Goal: Transaction & Acquisition: Purchase product/service

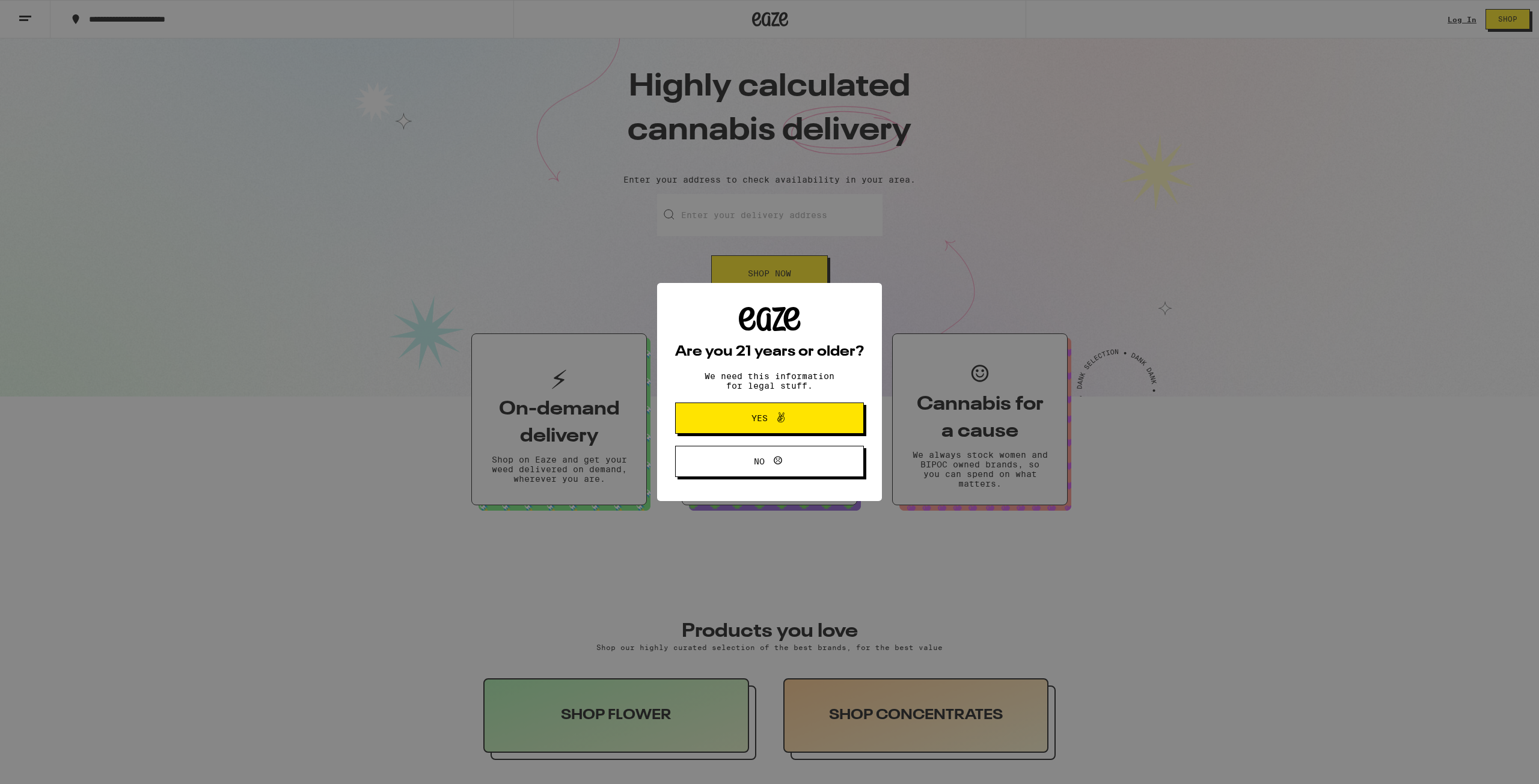
drag, startPoint x: 1343, startPoint y: 103, endPoint x: 1384, endPoint y: 67, distance: 54.6
click at [1344, 103] on div "Are you 21 years or older? We need this information for legal stuff. Yes No" at bounding box center [770, 392] width 1539 height 784
click at [1466, 19] on div "Are you 21 years or older? We need this information for legal stuff. Yes No" at bounding box center [770, 392] width 1539 height 784
click at [774, 426] on span at bounding box center [781, 418] width 14 height 16
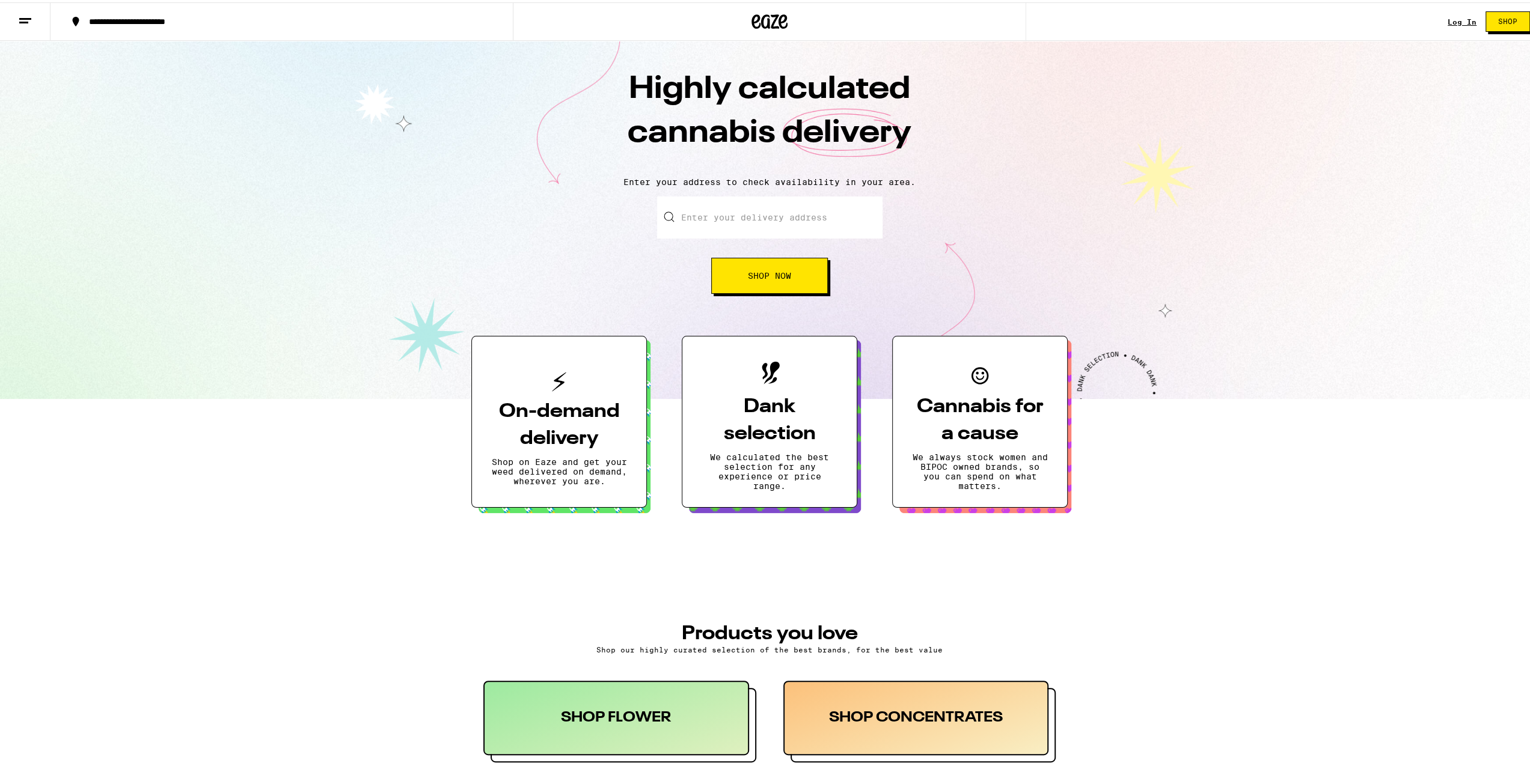
click at [1449, 19] on link "Log In" at bounding box center [1462, 19] width 29 height 7
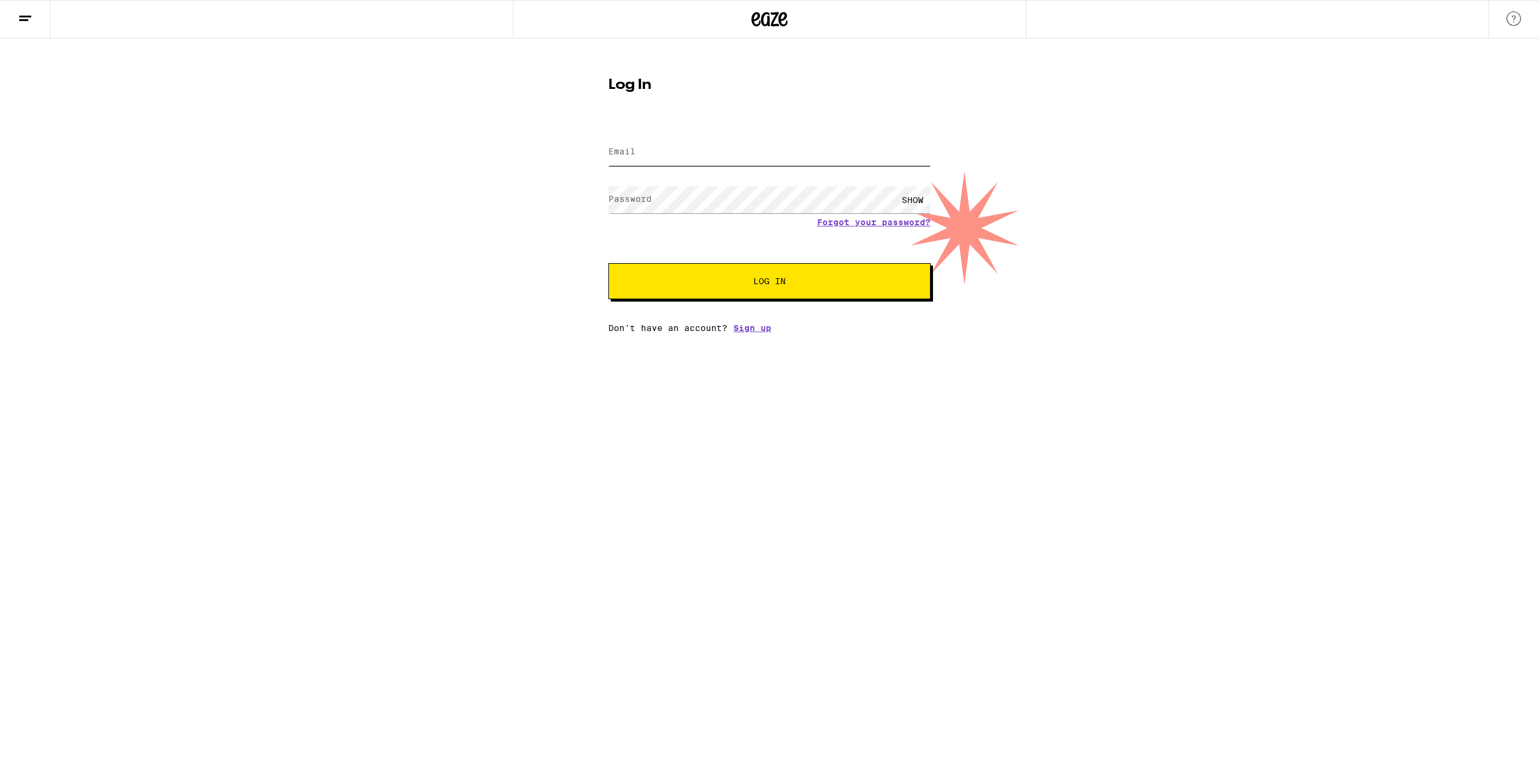
type input "[EMAIL_ADDRESS][DOMAIN_NAME]"
click at [672, 283] on span "Log In" at bounding box center [770, 281] width 225 height 8
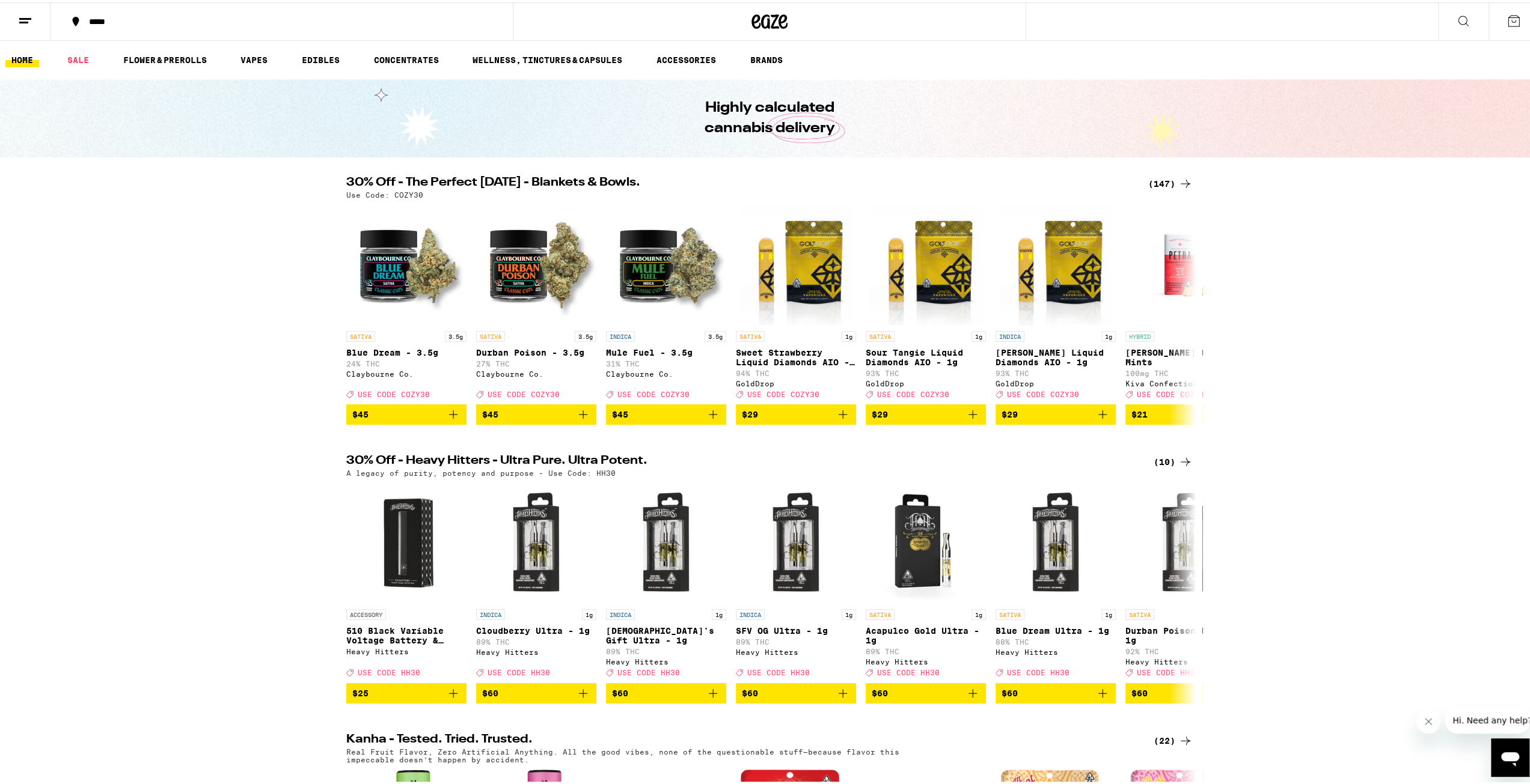
click at [1173, 182] on div "(147)" at bounding box center [1170, 181] width 44 height 14
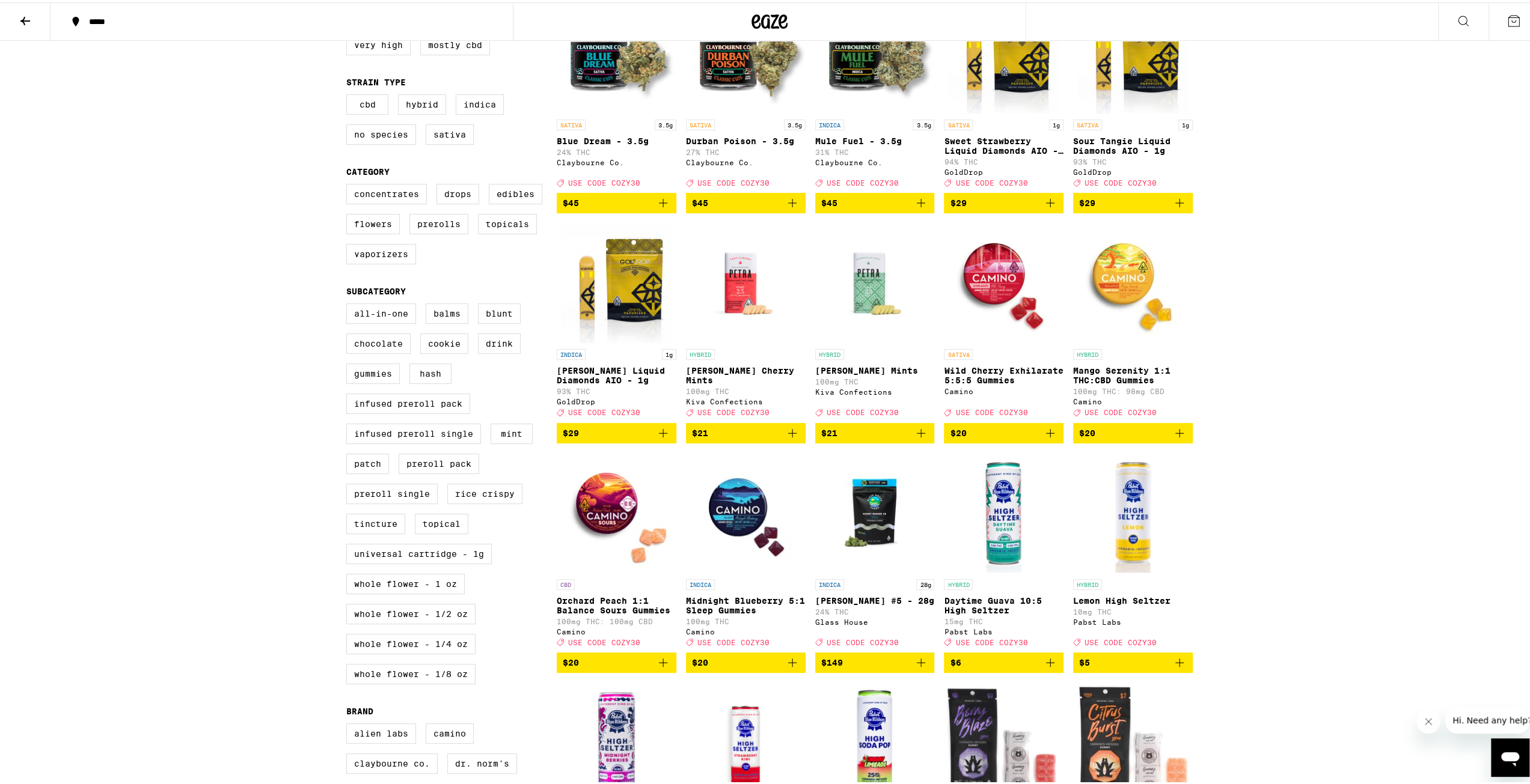
scroll to position [240, 0]
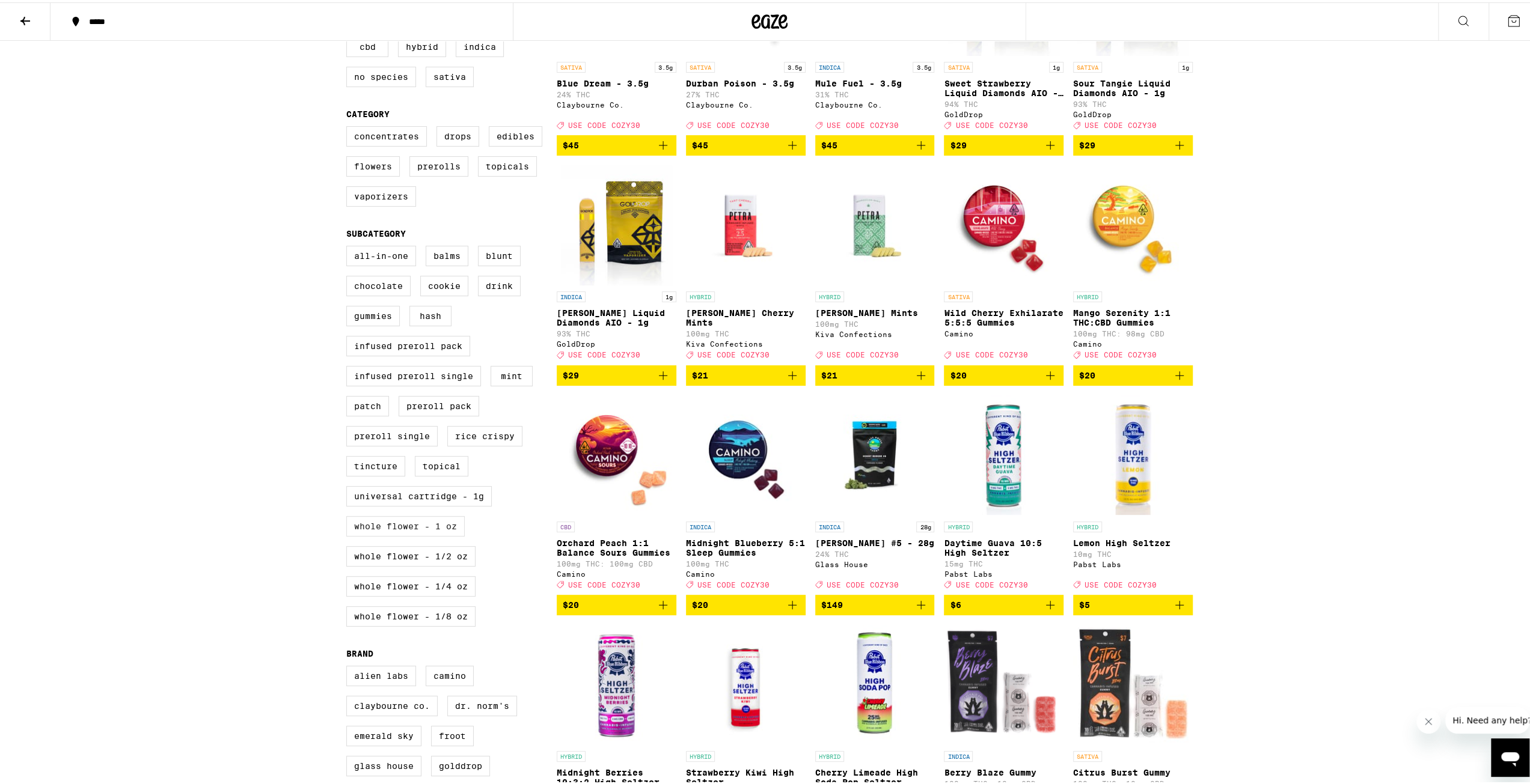
click at [381, 534] on label "Whole Flower - 1 oz" at bounding box center [405, 523] width 118 height 20
click at [349, 246] on input "Whole Flower - 1 oz" at bounding box center [348, 245] width 1 height 1
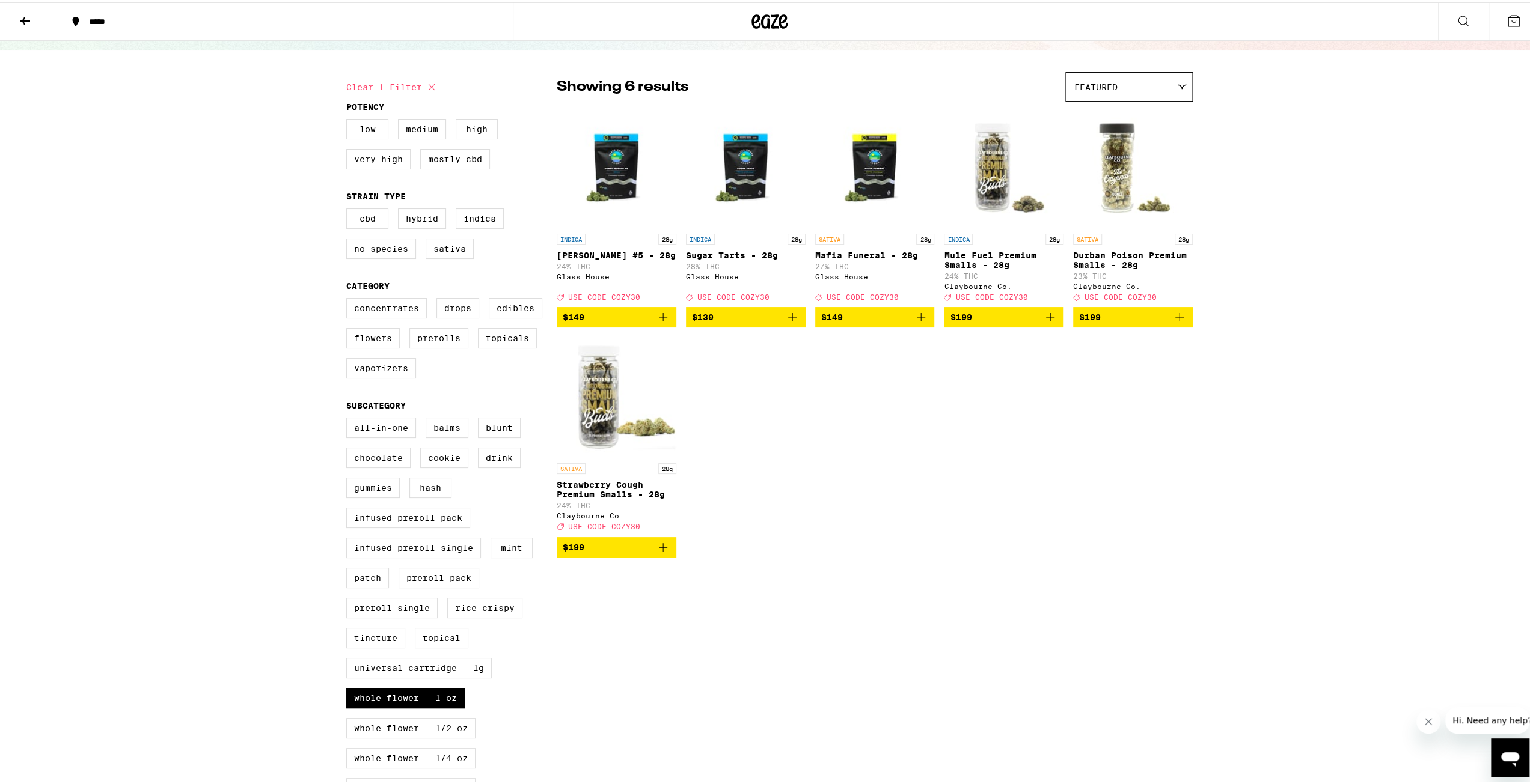
scroll to position [60, 0]
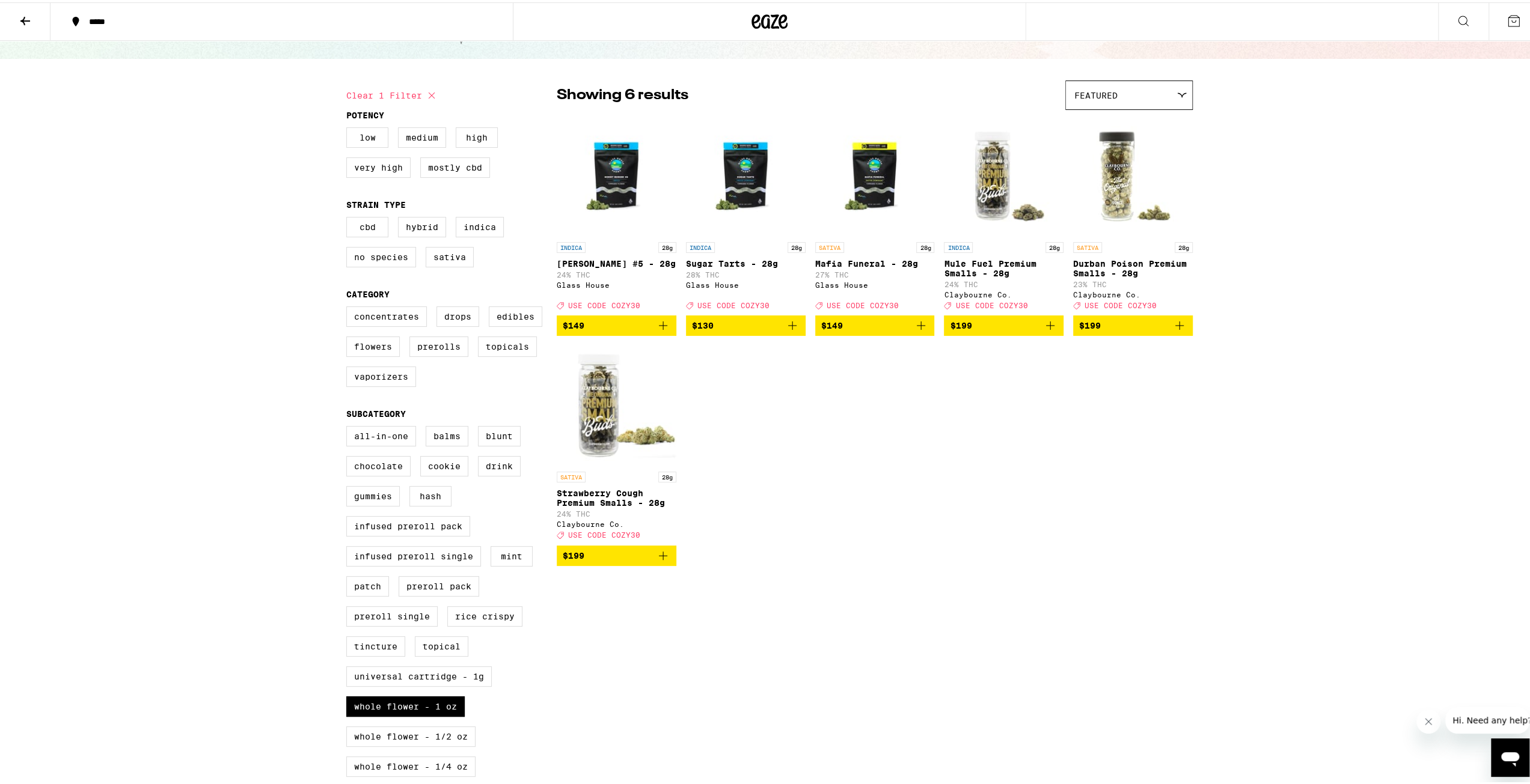
click at [915, 330] on icon "Add to bag" at bounding box center [921, 323] width 14 height 14
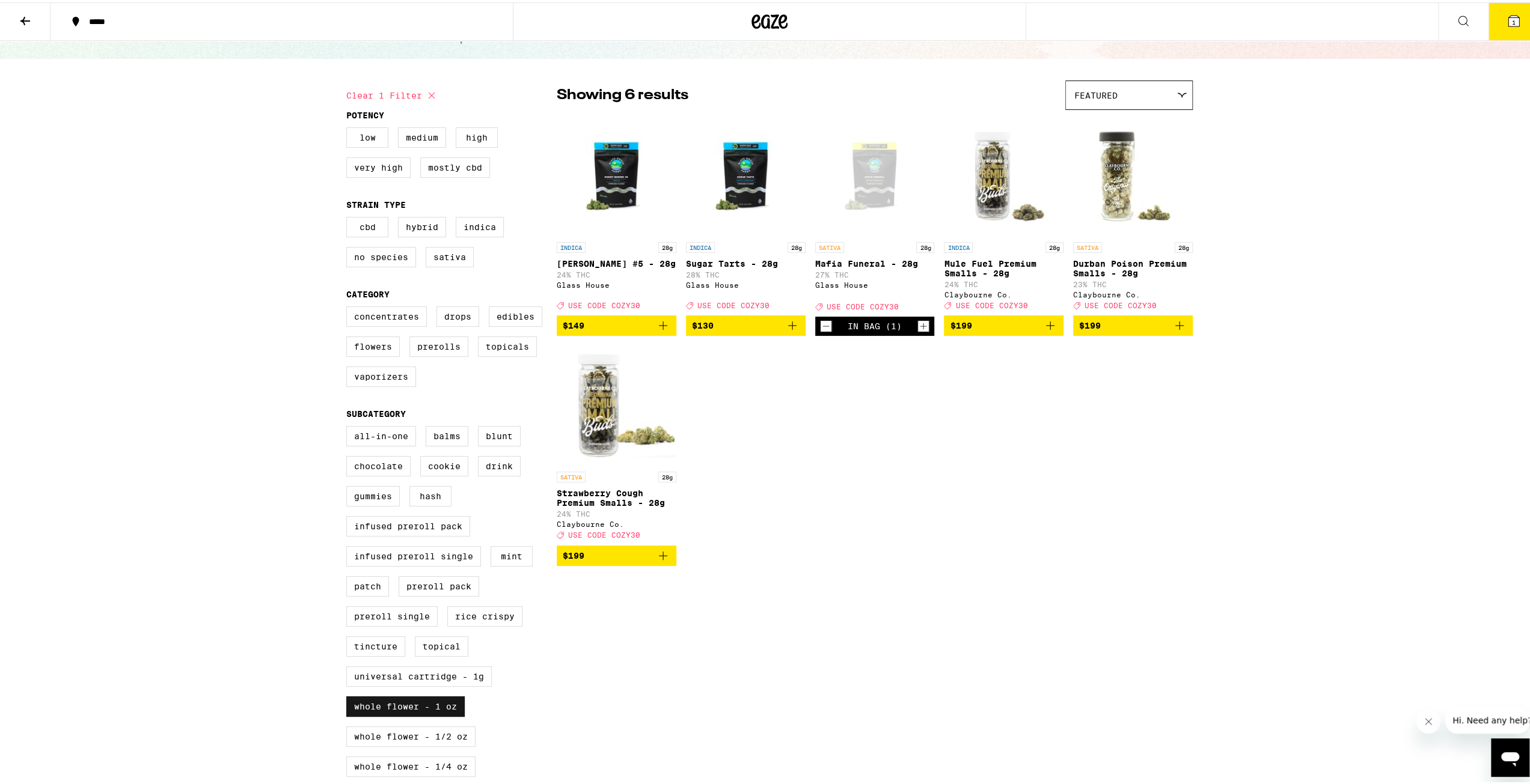
click at [410, 714] on label "Whole Flower - 1 oz" at bounding box center [405, 704] width 118 height 20
click at [349, 426] on input "Whole Flower - 1 oz" at bounding box center [348, 425] width 1 height 1
checkbox input "false"
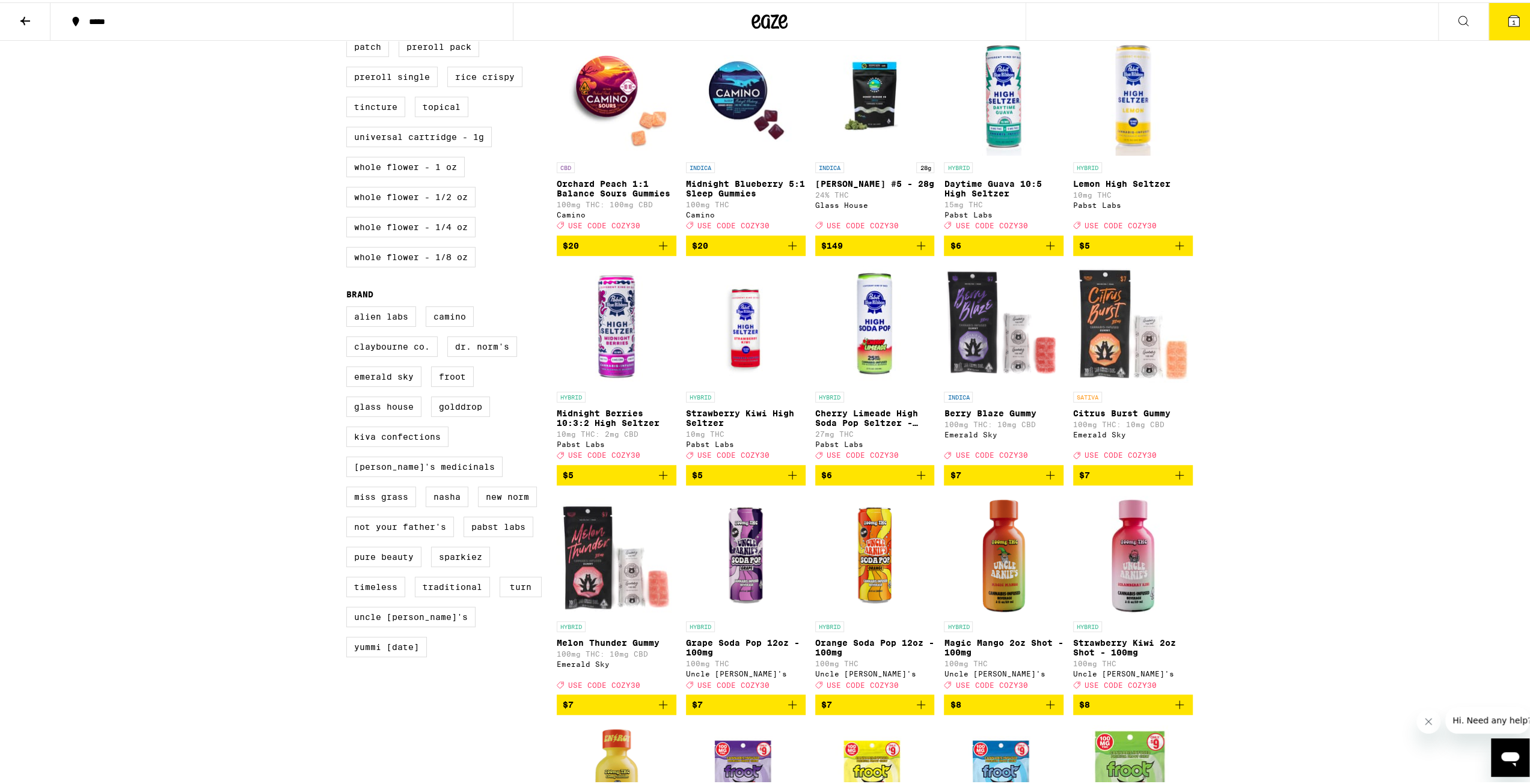
scroll to position [601, 0]
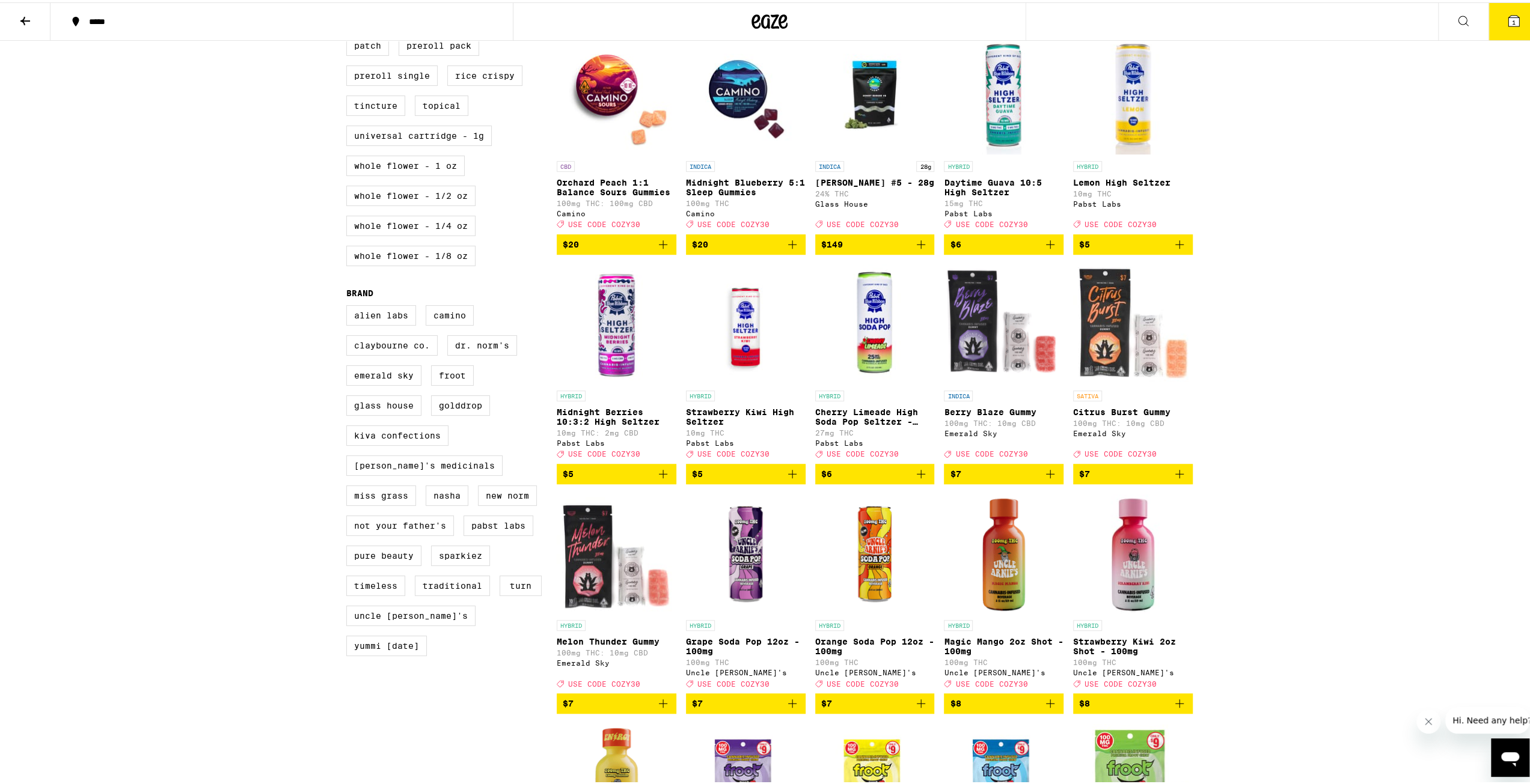
click at [994, 127] on img "Open page for Daytime Guava 10:5 High Seltzer from Pabst Labs" at bounding box center [1004, 92] width 120 height 121
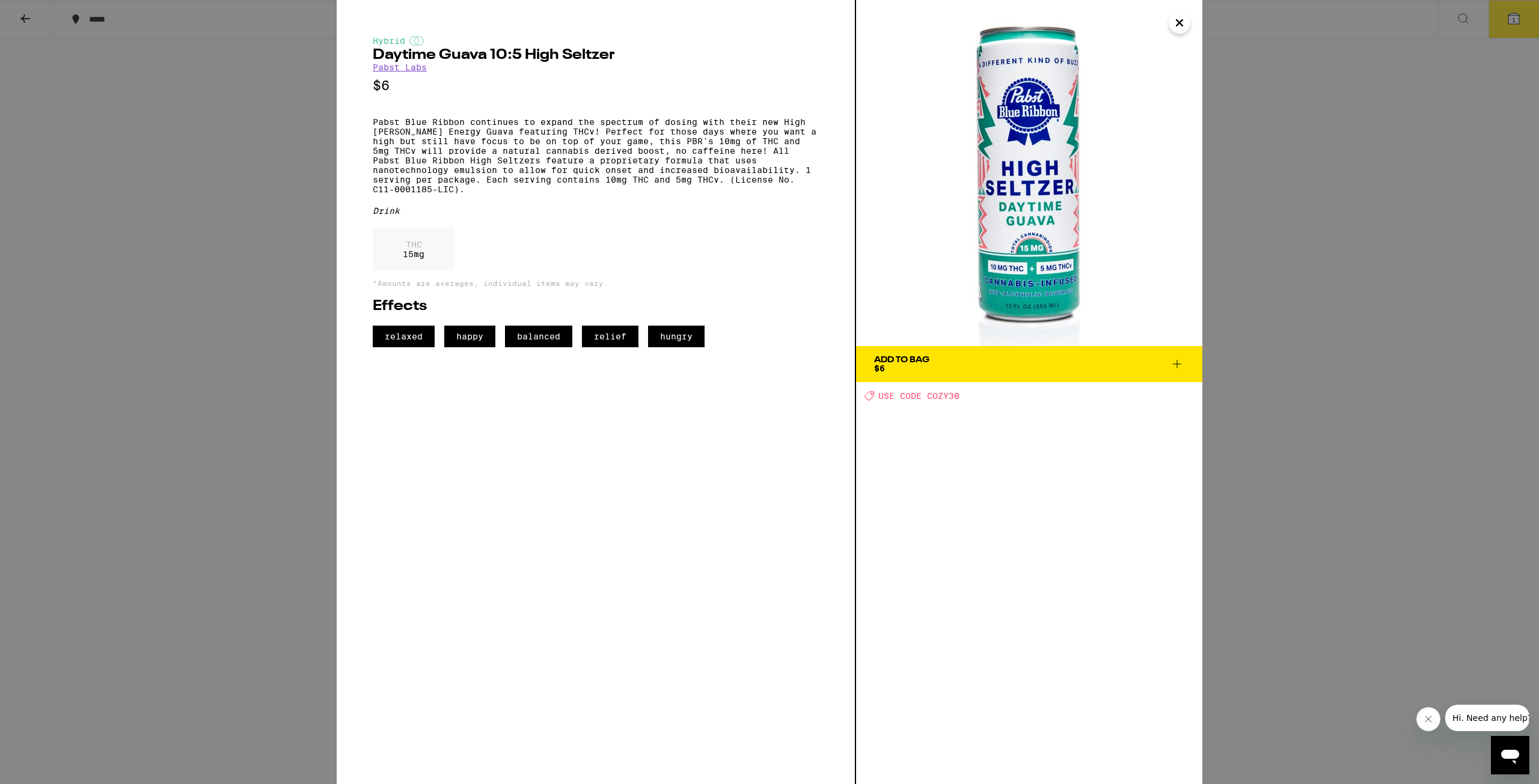
click at [1262, 259] on div "Hybrid Daytime Guava 10:5 High [PERSON_NAME] [PERSON_NAME] Labs $6 Pabst Blue R…" at bounding box center [770, 392] width 1539 height 784
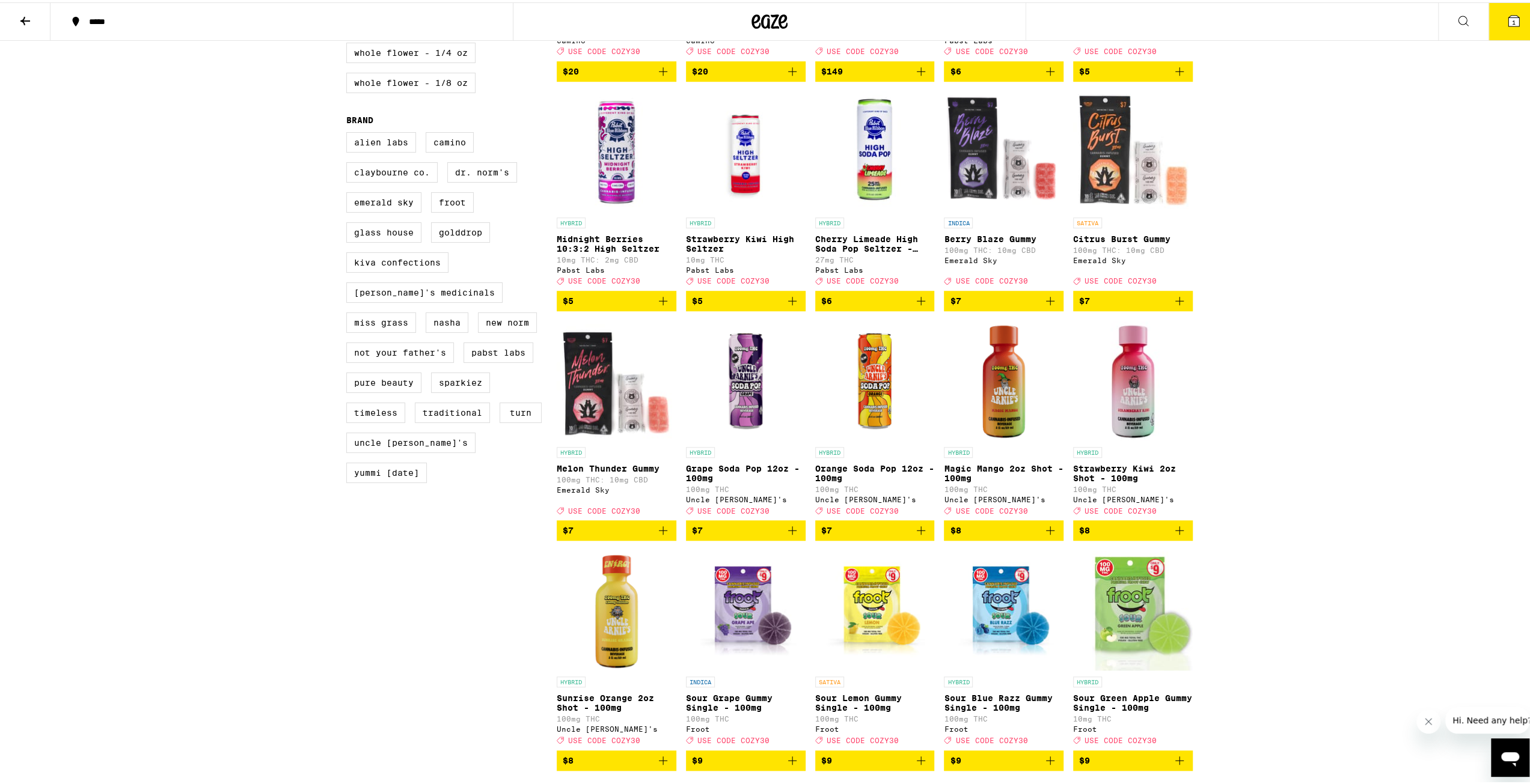
scroll to position [781, 0]
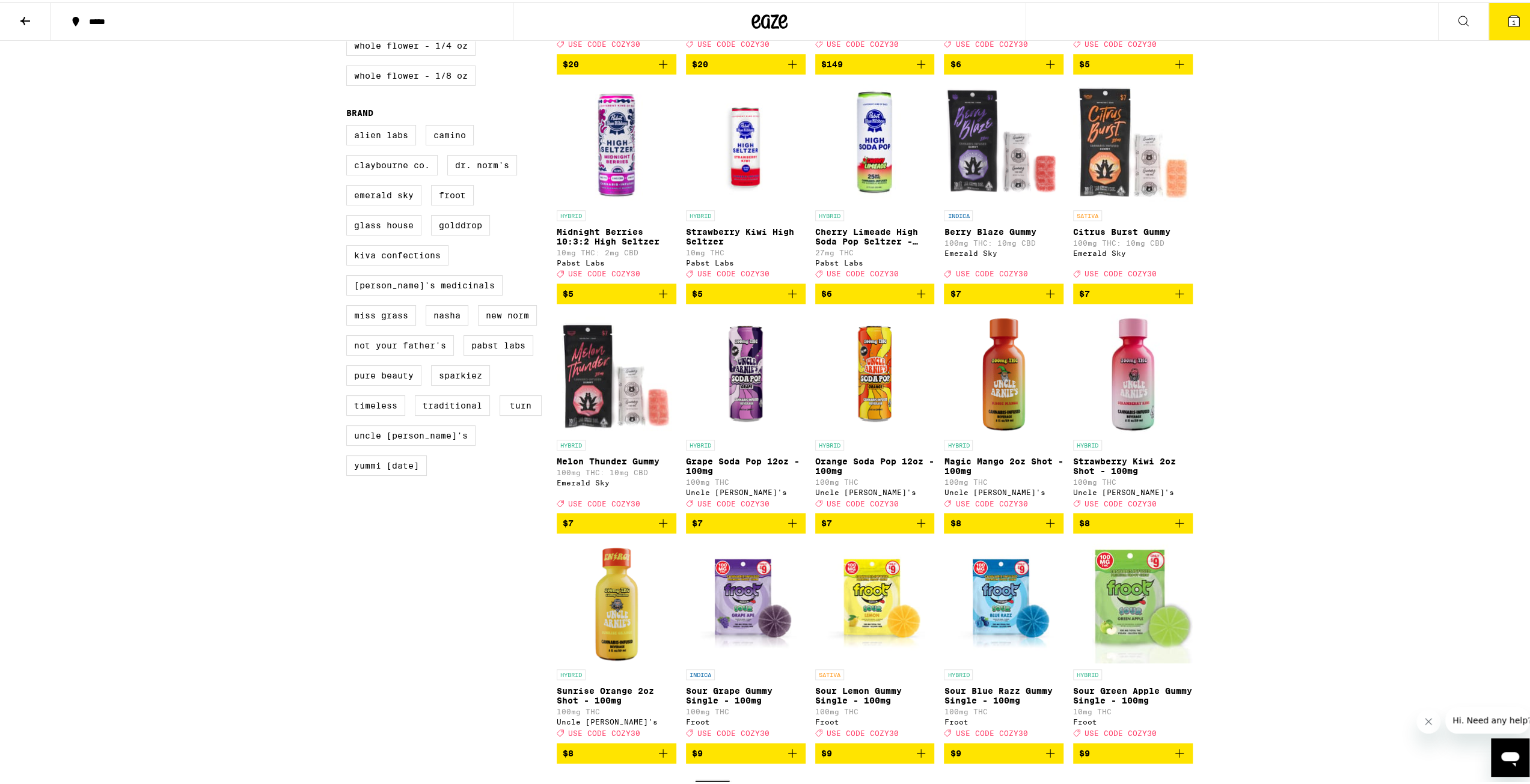
click at [917, 525] on icon "Add to bag" at bounding box center [921, 520] width 8 height 8
click at [921, 525] on icon "Increment" at bounding box center [924, 522] width 7 height 7
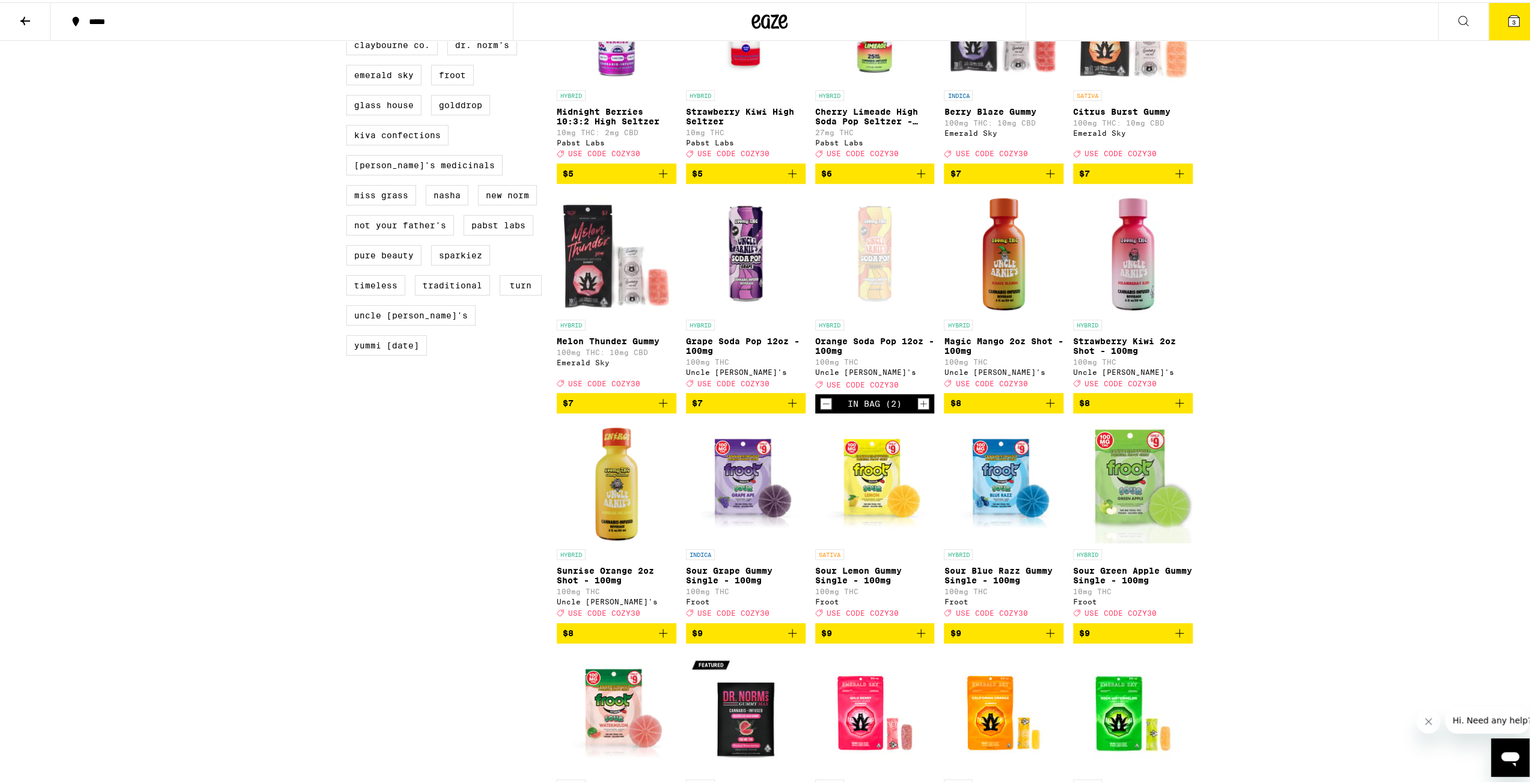
scroll to position [902, 0]
click at [867, 303] on div "Open page for Orange Soda Pop 12oz - 100mg from Uncle Arnie's" at bounding box center [875, 251] width 120 height 121
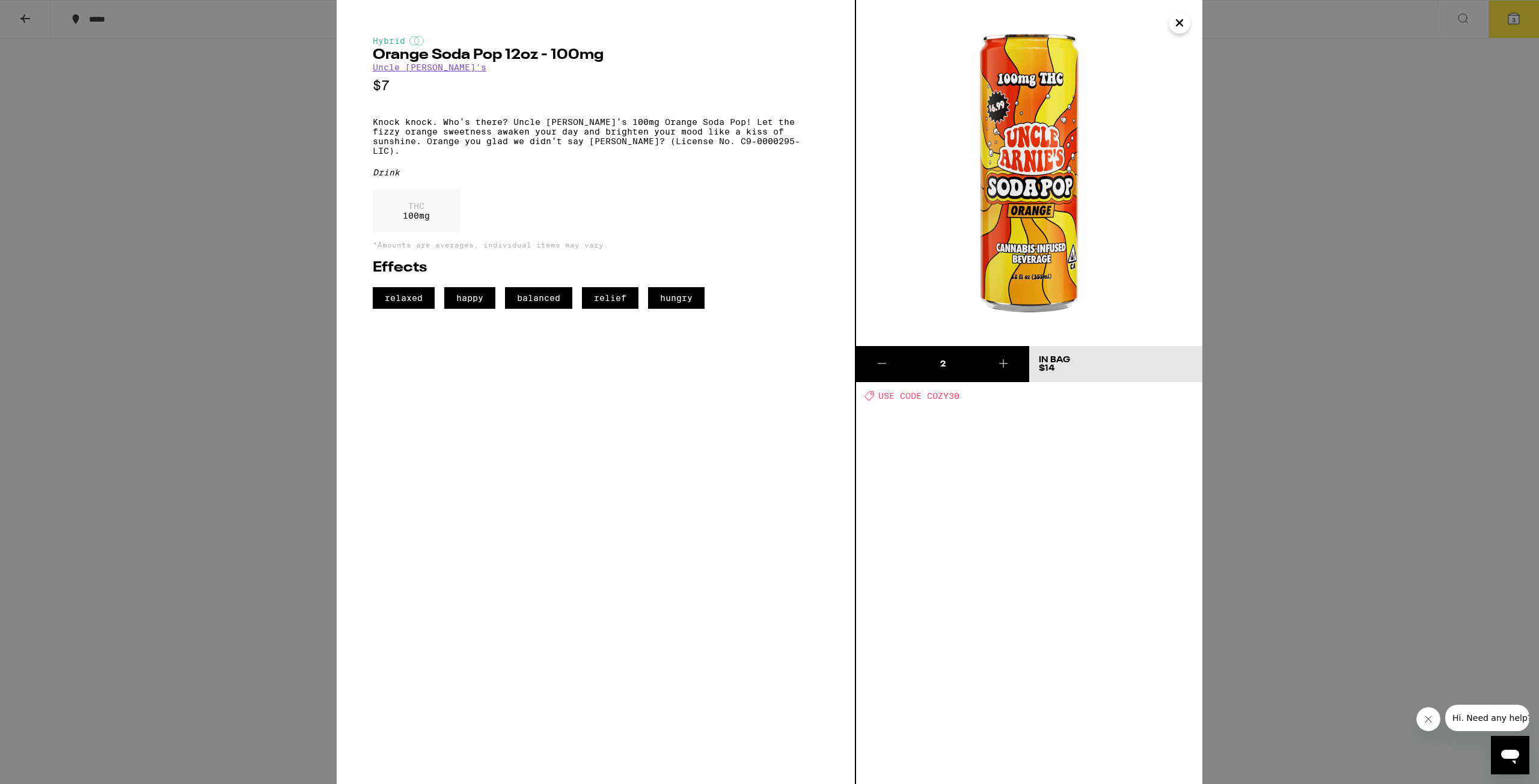
click at [1329, 353] on div "Hybrid Orange Soda Pop 12oz - 100mg Uncle [PERSON_NAME]'s $7 Knock knock. Who’s…" at bounding box center [770, 392] width 1539 height 784
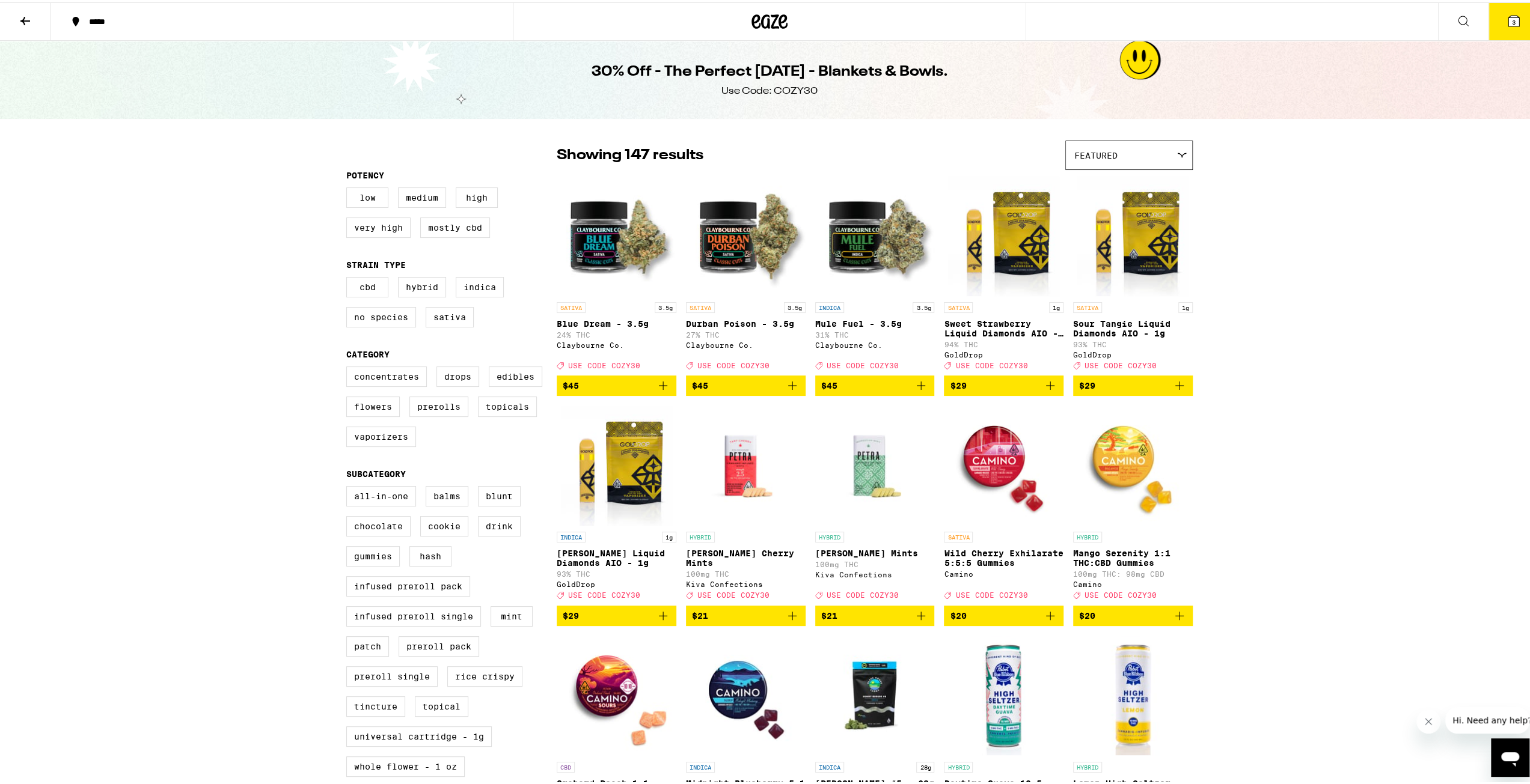
click at [1513, 16] on button "3" at bounding box center [1514, 19] width 50 height 37
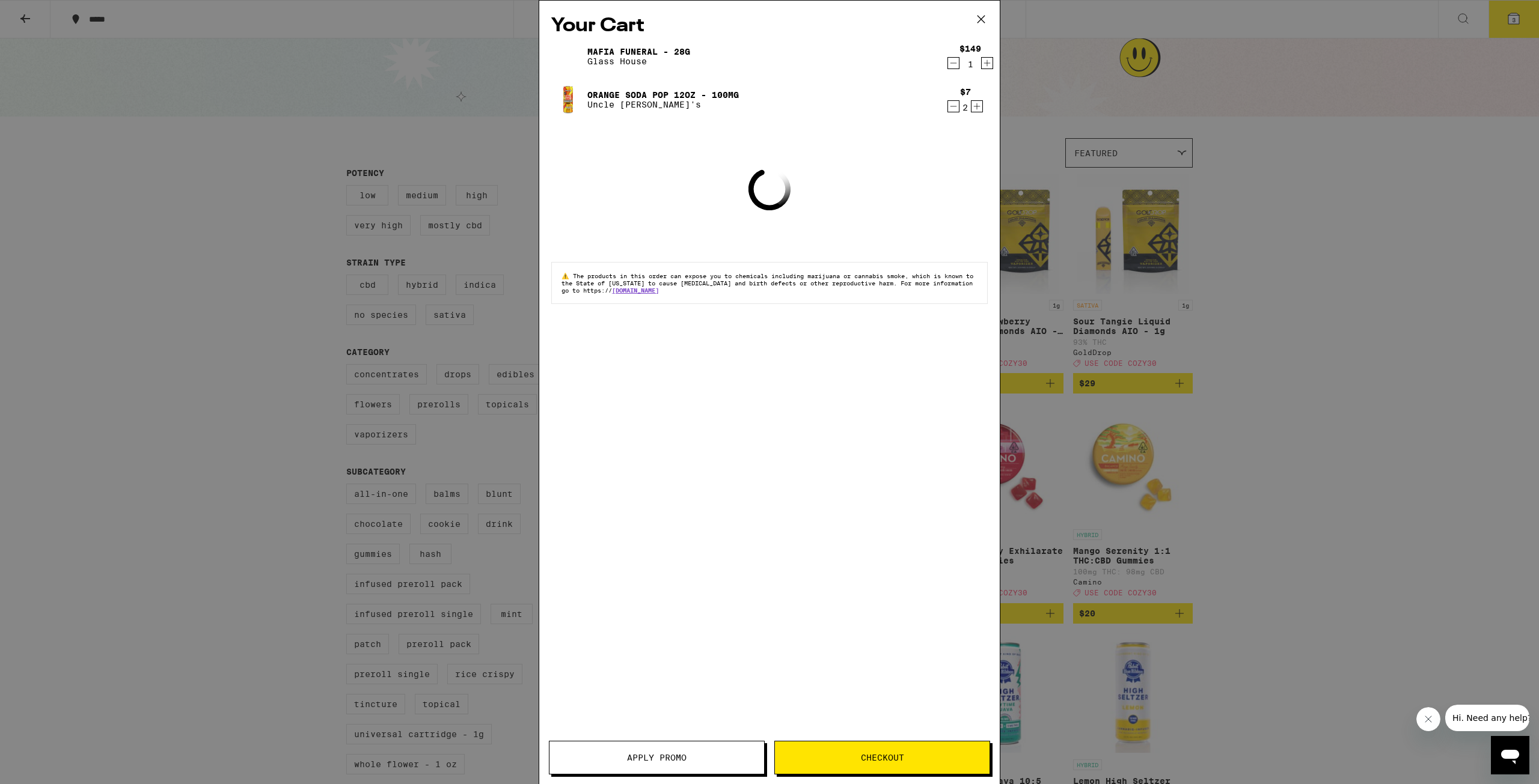
click at [627, 755] on span "Apply Promo" at bounding box center [656, 757] width 59 height 8
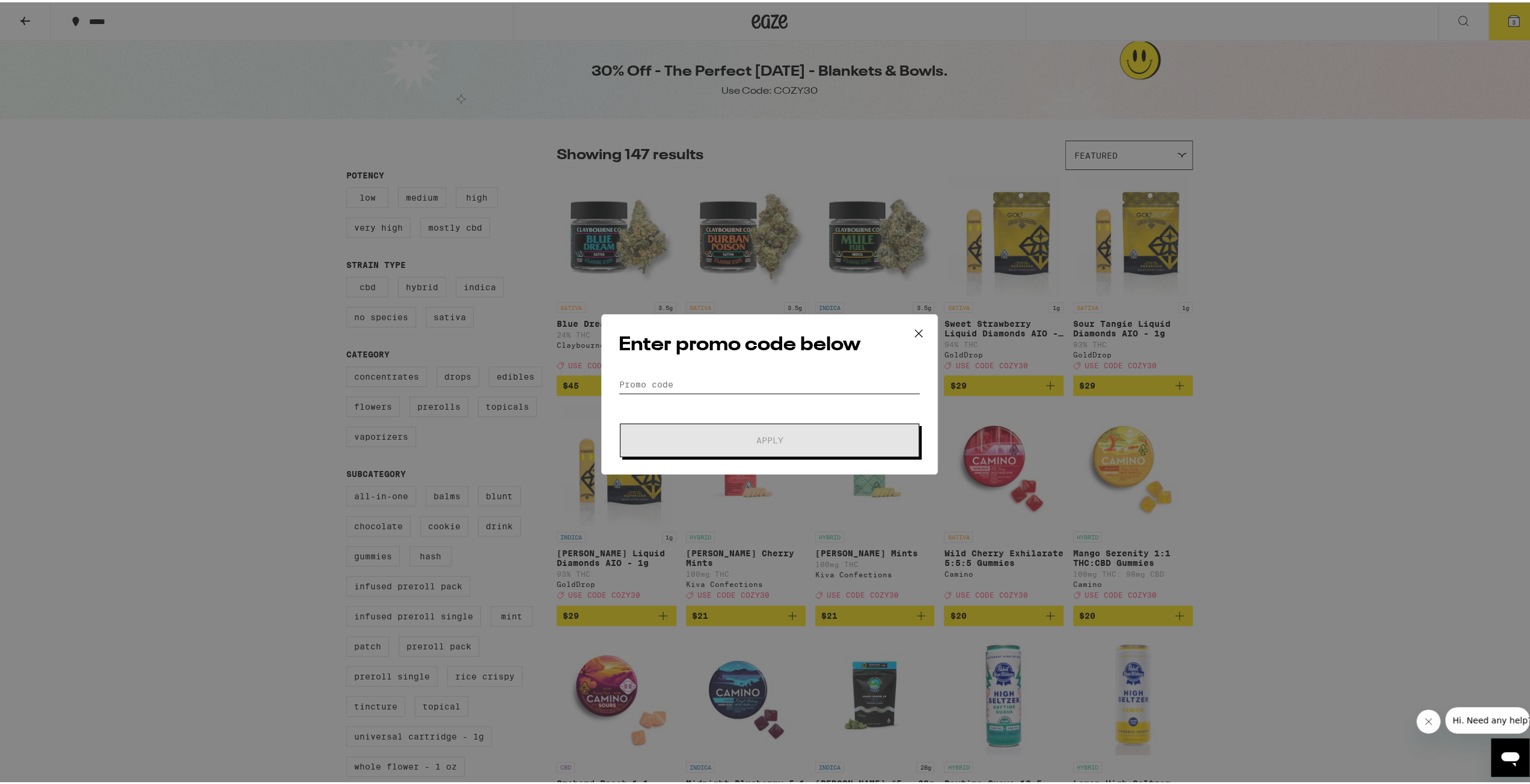
click at [755, 384] on input "Promo Code" at bounding box center [769, 382] width 302 height 18
type input "cozy30"
click at [795, 446] on button "Apply" at bounding box center [769, 438] width 300 height 34
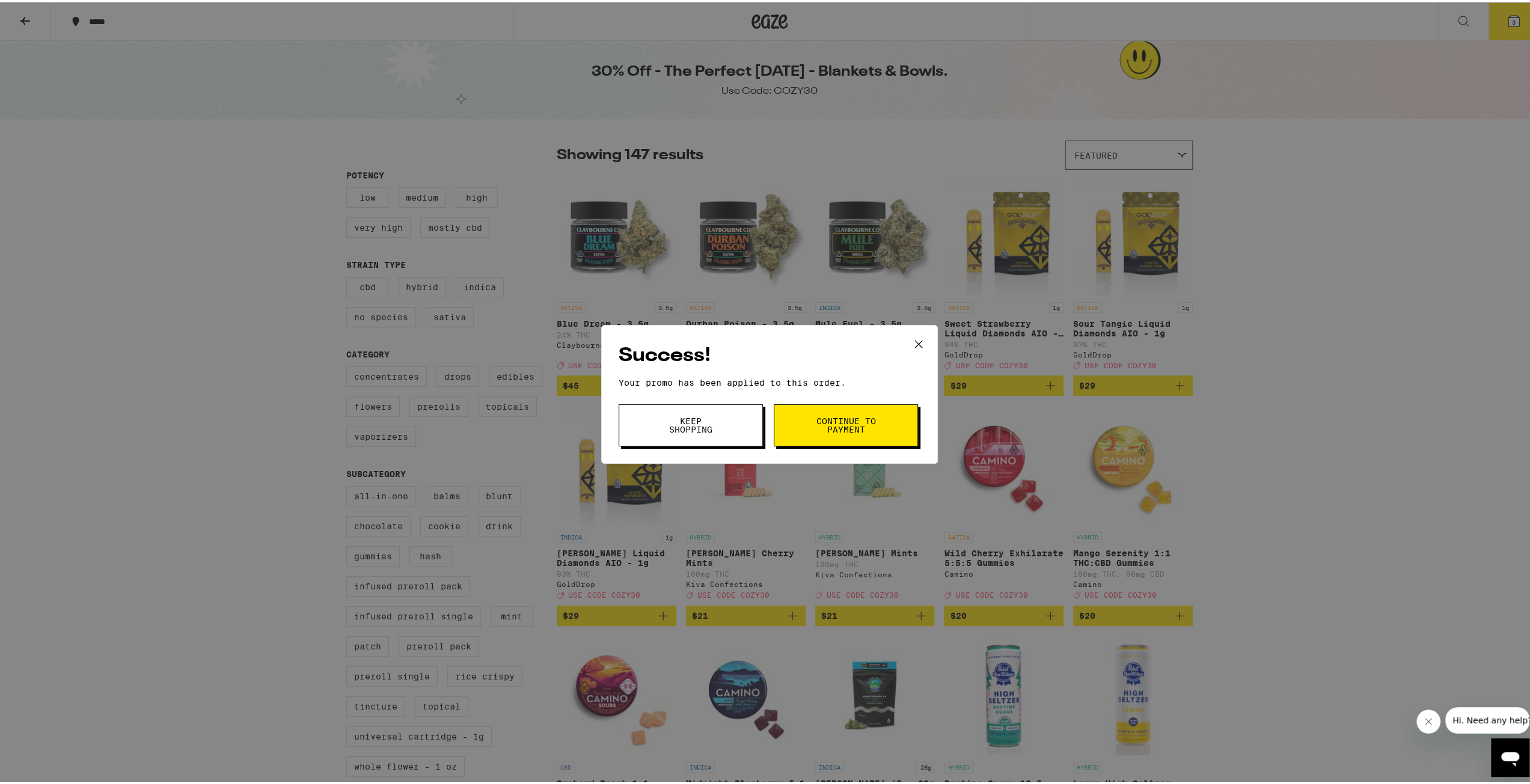
click at [862, 425] on span "Continue to payment" at bounding box center [846, 423] width 61 height 16
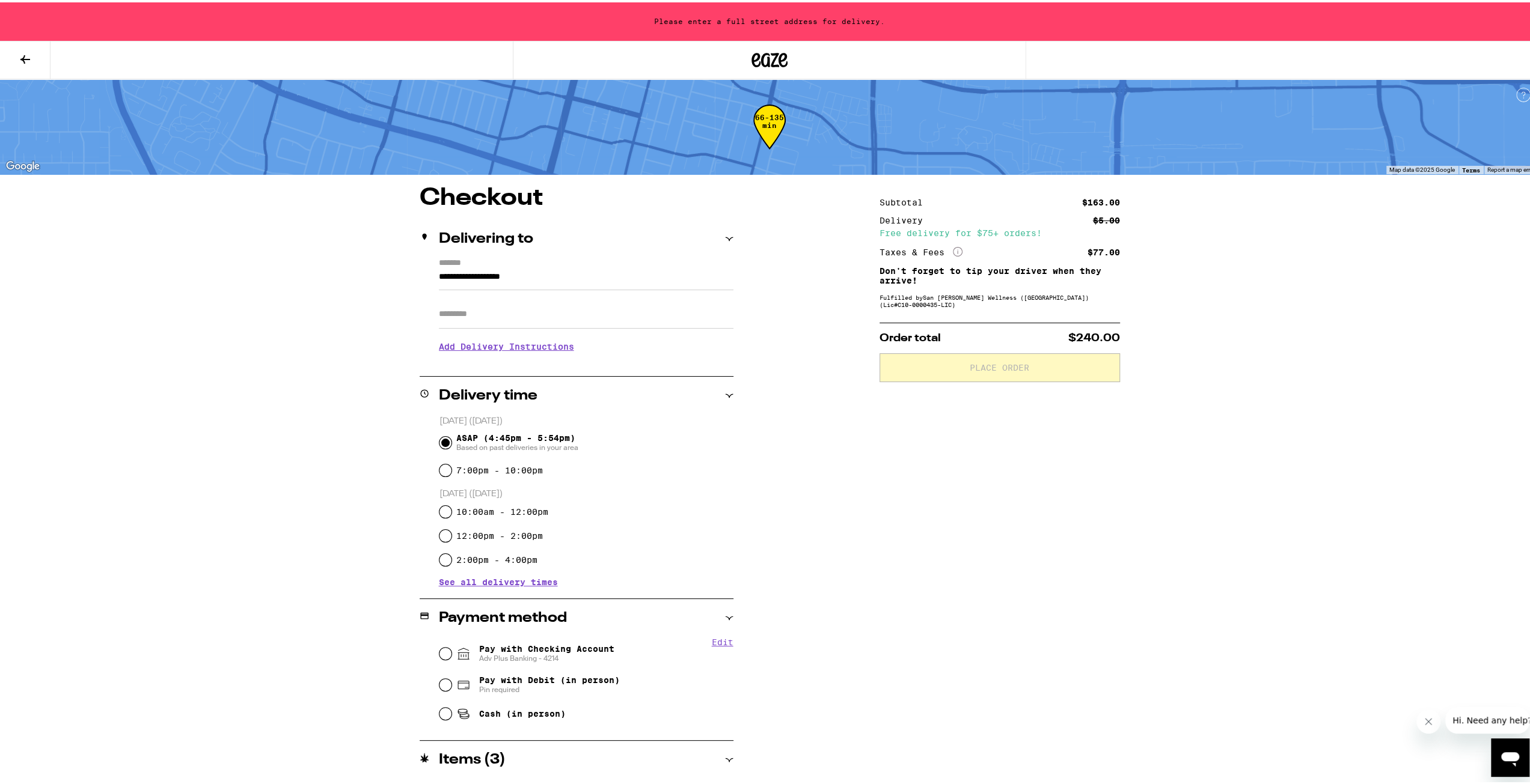
click at [505, 308] on input "Apt/Suite" at bounding box center [586, 312] width 294 height 29
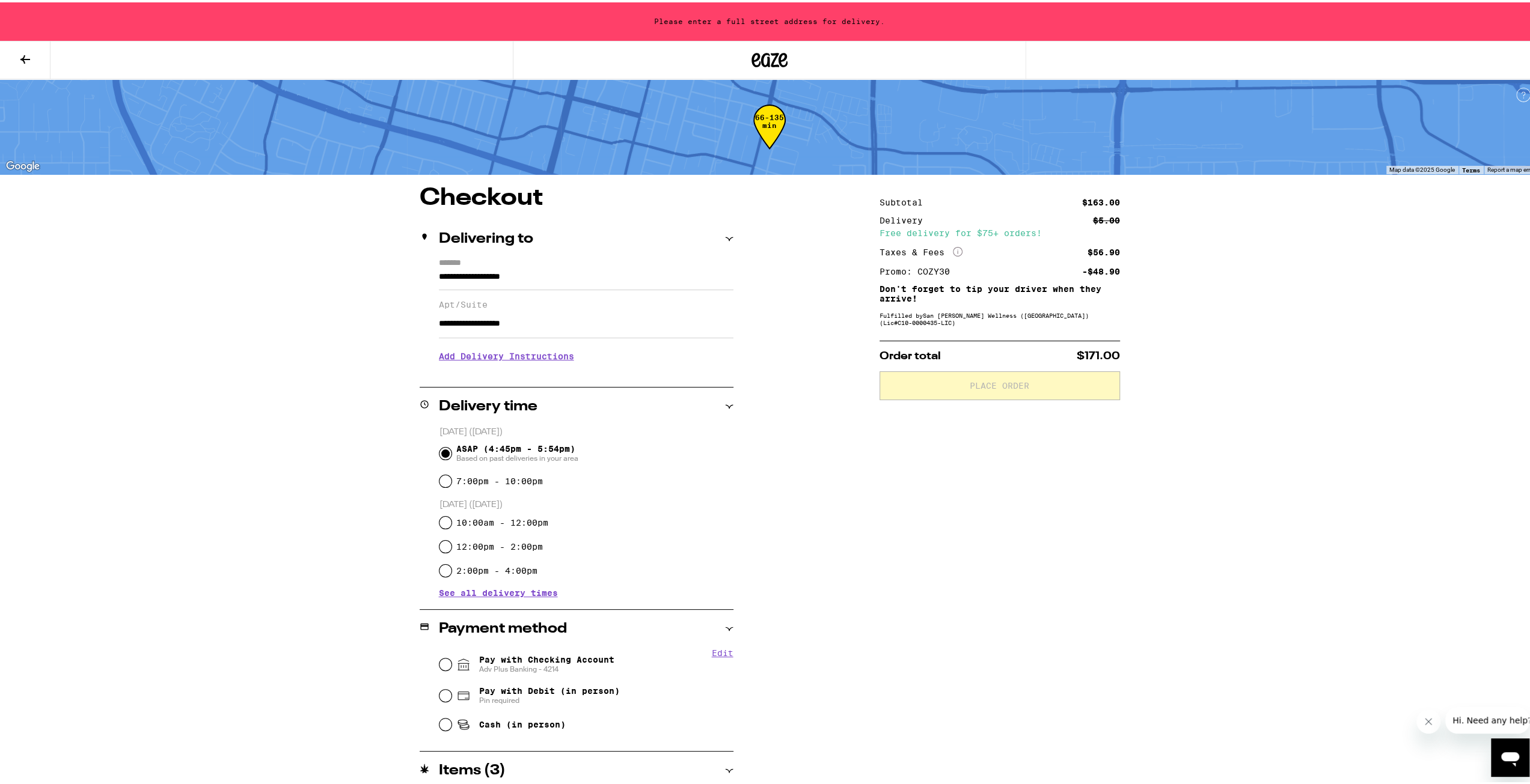
type input "**********"
click at [532, 356] on h3 "Add Delivery Instructions" at bounding box center [586, 353] width 294 height 28
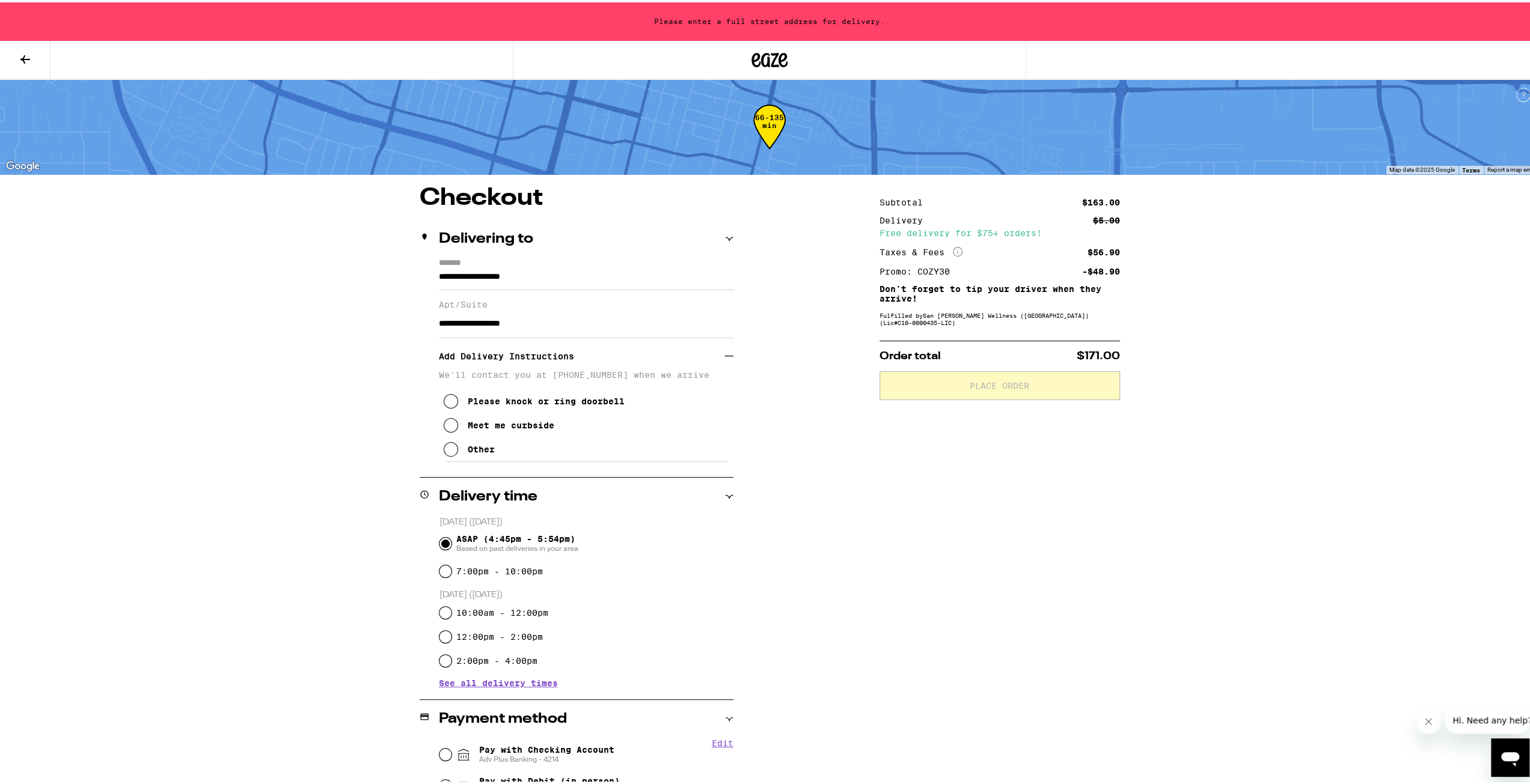
click at [471, 452] on div "Other" at bounding box center [481, 447] width 27 height 10
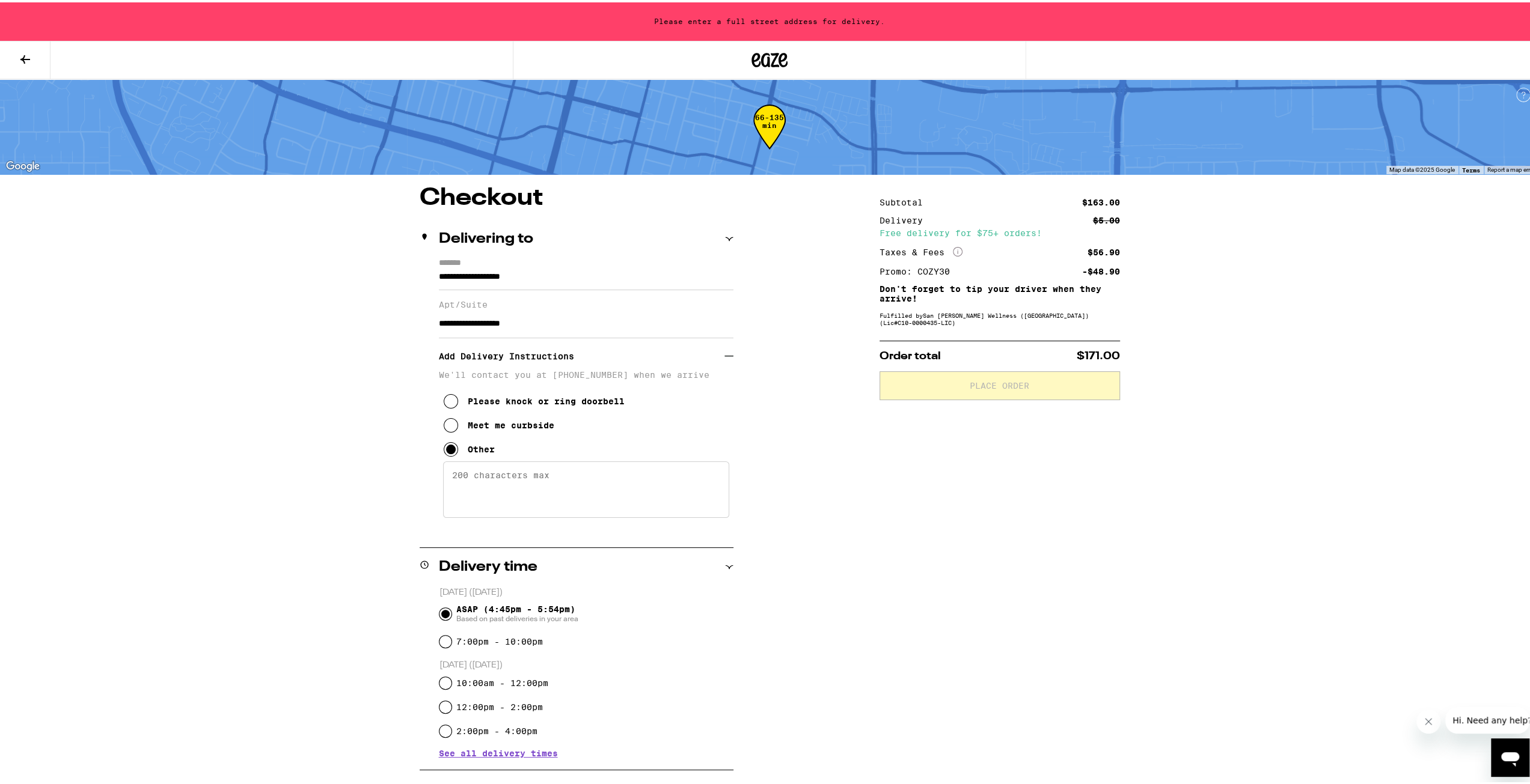
click at [495, 490] on textarea "Enter any other delivery instructions you want driver to know" at bounding box center [586, 487] width 286 height 56
type textarea "B"
type textarea "Villa 25 is at the far left when you enter"
click at [546, 279] on input "**********" at bounding box center [586, 277] width 294 height 20
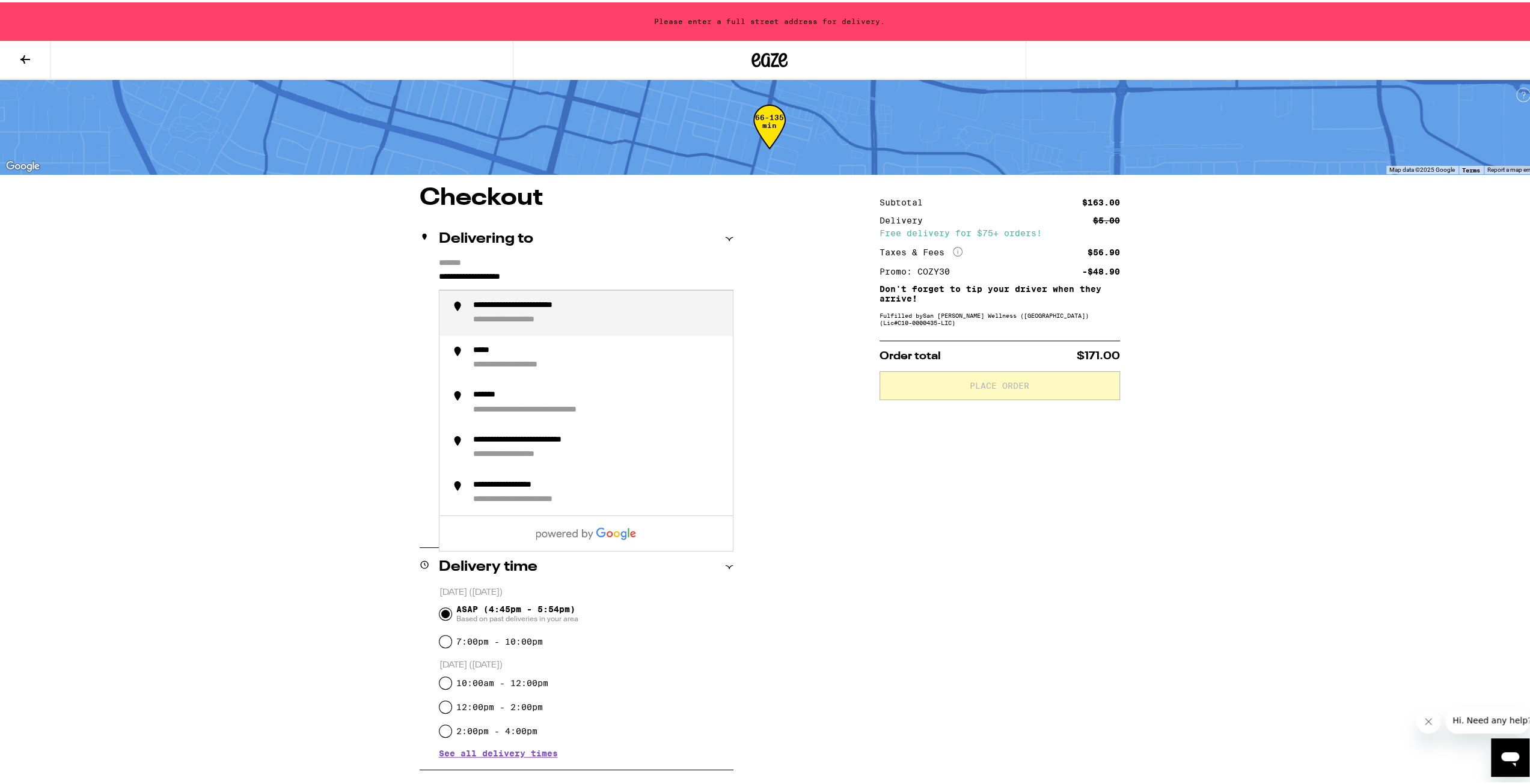
click at [557, 270] on input "**********" at bounding box center [586, 277] width 294 height 20
drag, startPoint x: 557, startPoint y: 271, endPoint x: 403, endPoint y: 280, distance: 154.3
click at [403, 280] on div "**********" at bounding box center [769, 610] width 866 height 851
click at [519, 312] on div "**********" at bounding box center [599, 311] width 250 height 26
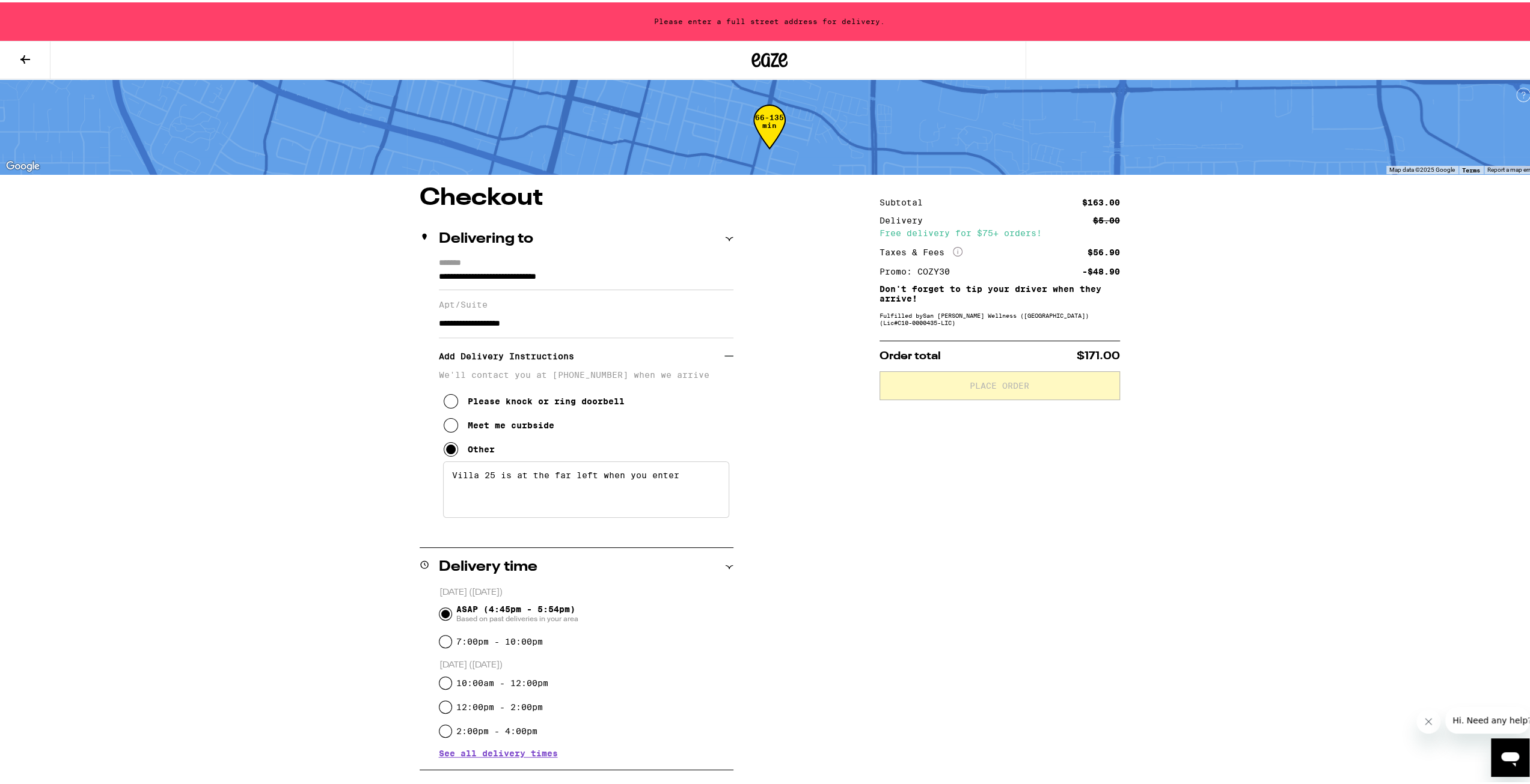
type input "**********"
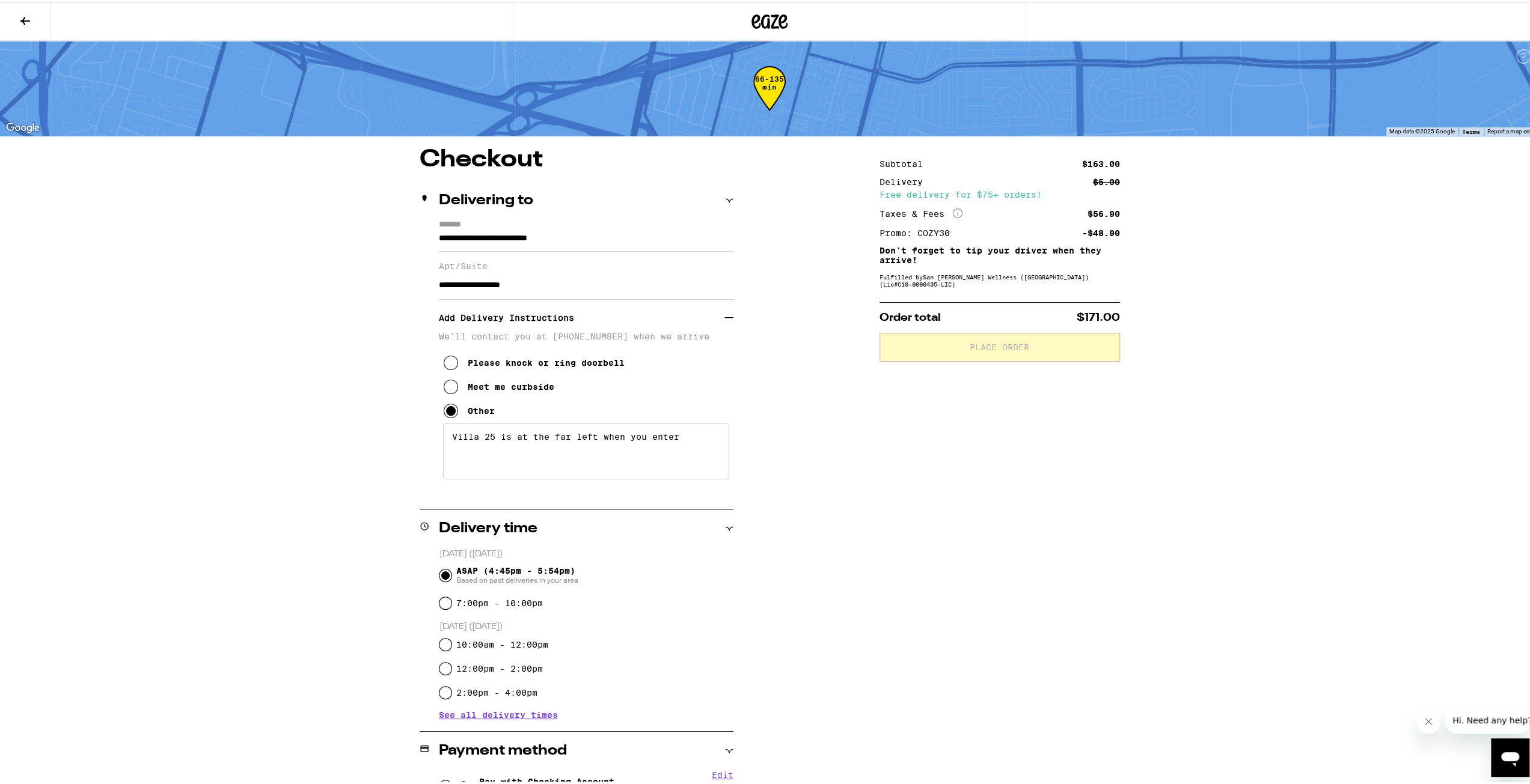
click at [570, 284] on input "**********" at bounding box center [586, 283] width 294 height 29
click at [588, 470] on textarea "Villa 25 is at the far left when you enter" at bounding box center [586, 449] width 286 height 56
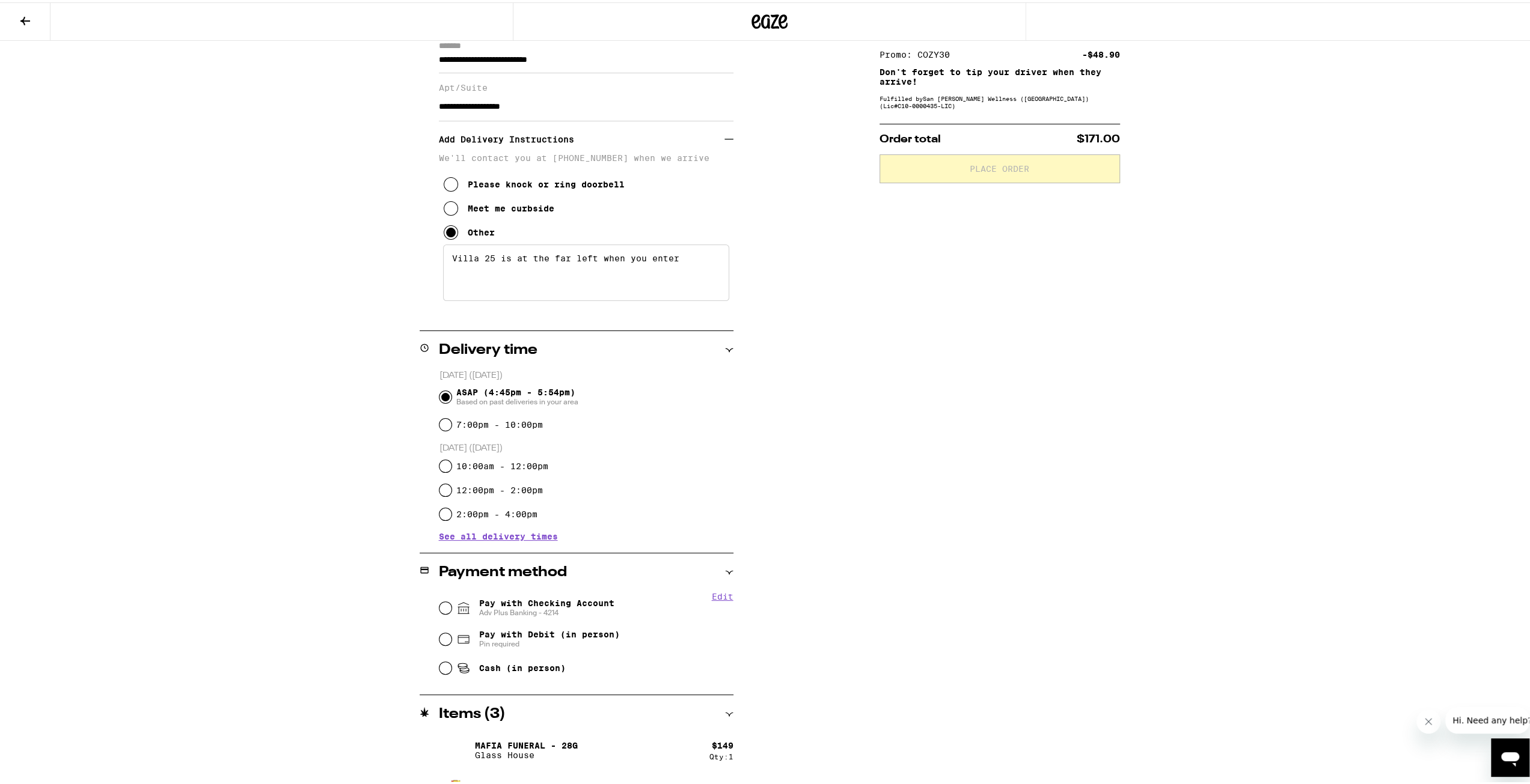
scroll to position [211, 0]
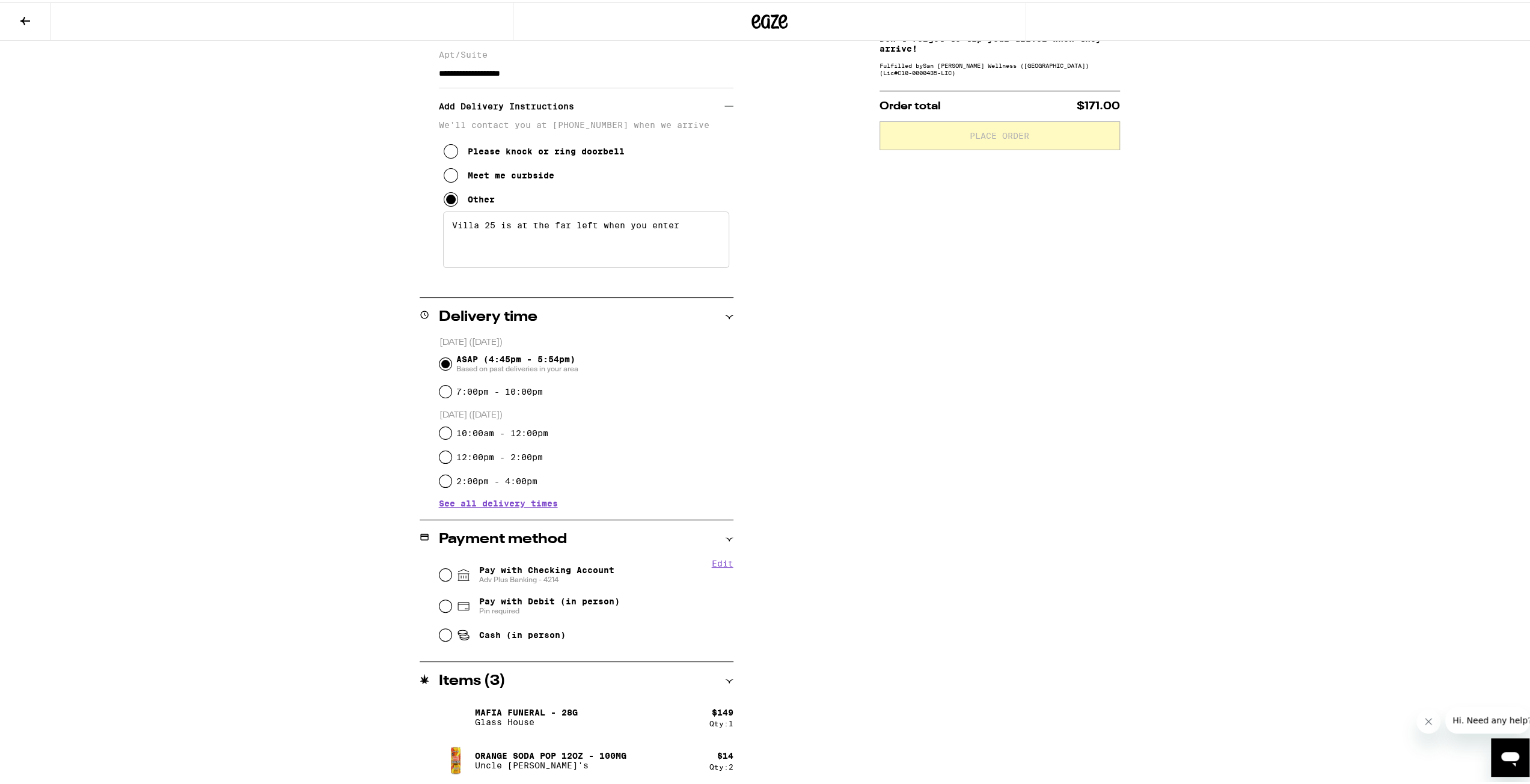
click at [556, 565] on span "Pay with Checking Account Adv Plus Banking - 4214" at bounding box center [547, 573] width 136 height 19
click at [452, 567] on input "Pay with Checking Account Adv Plus Banking - 4214" at bounding box center [446, 573] width 12 height 12
radio input "true"
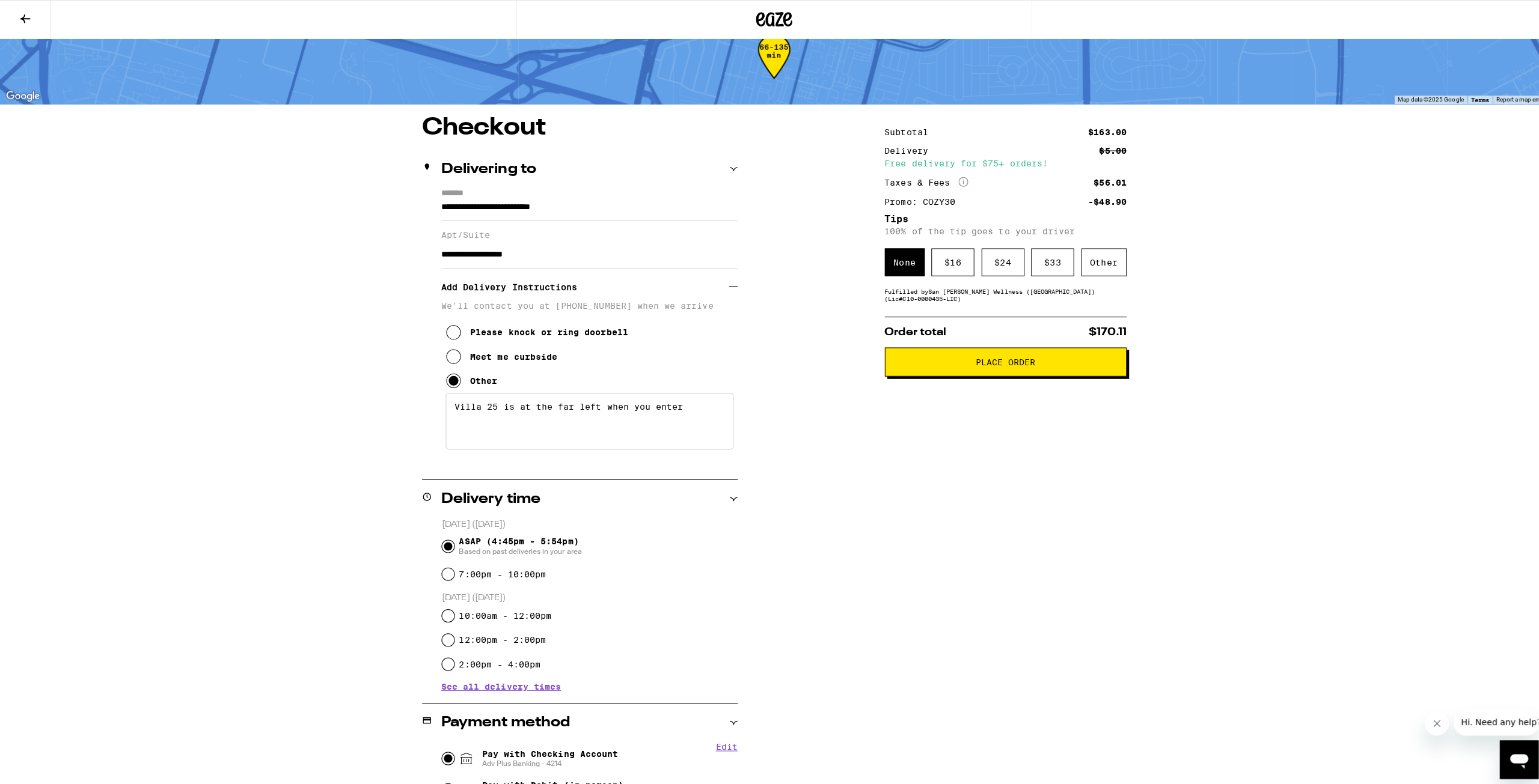
scroll to position [0, 0]
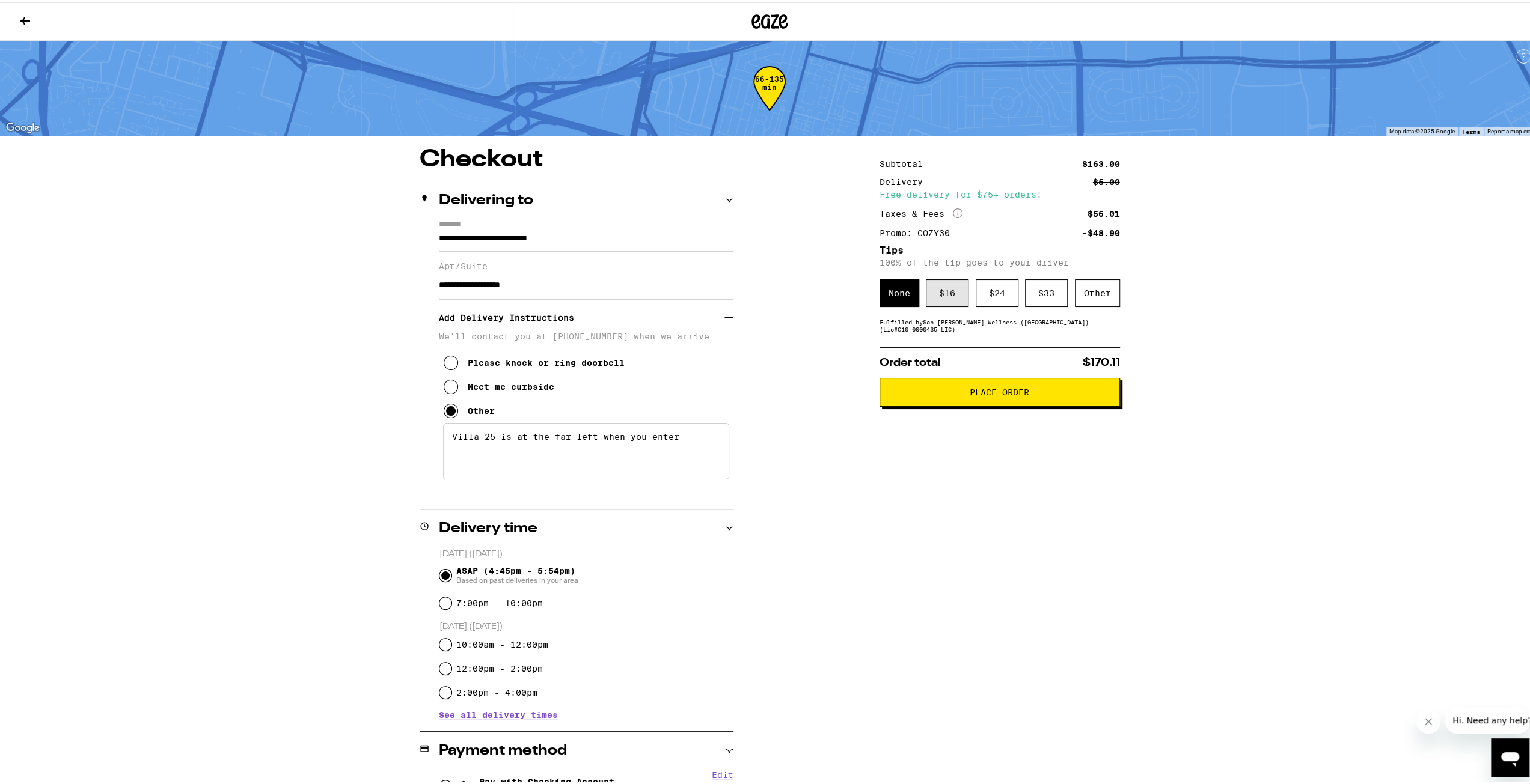
click at [932, 305] on div "$ 16" at bounding box center [947, 291] width 43 height 28
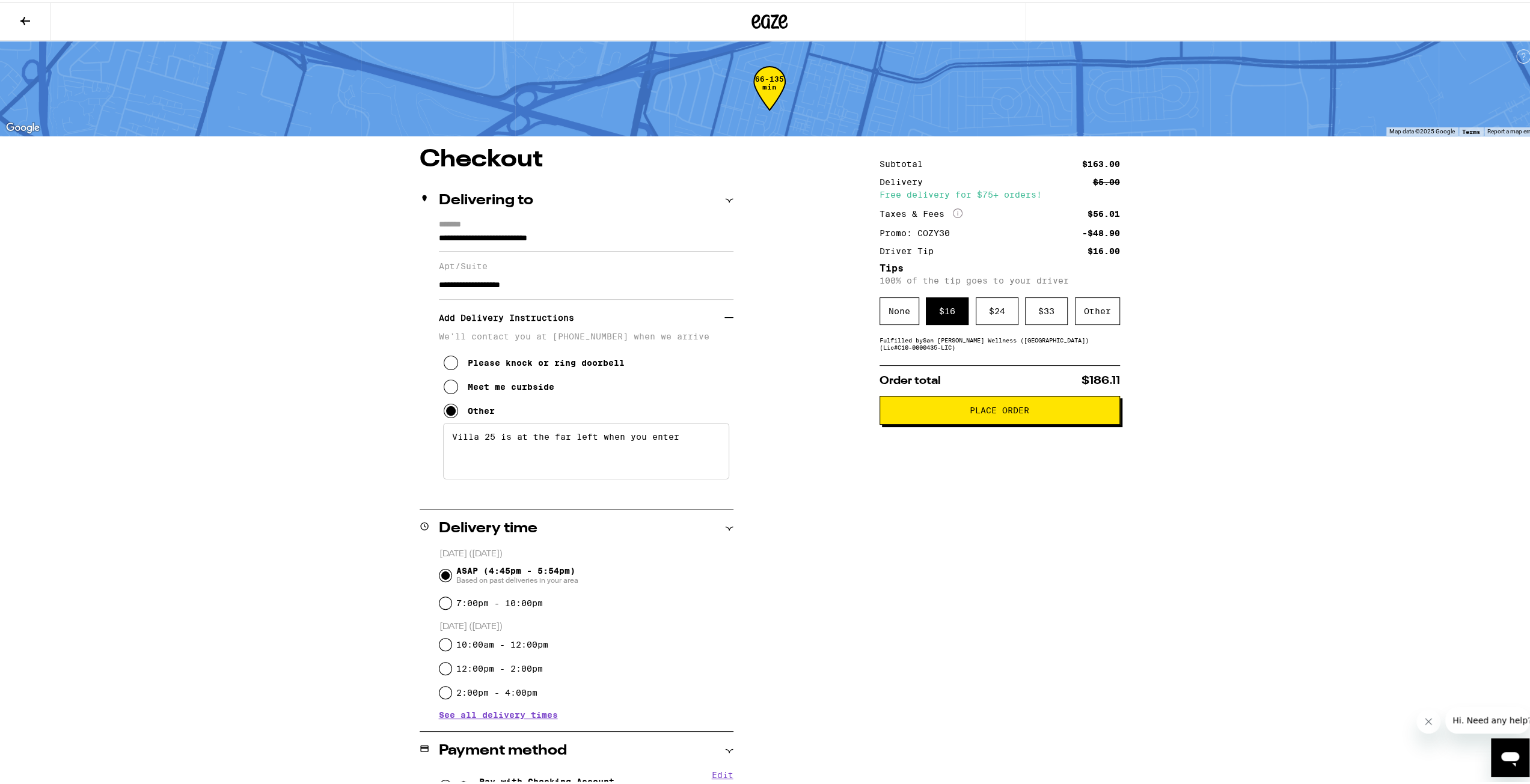
click at [952, 420] on button "Place Order" at bounding box center [1000, 408] width 241 height 29
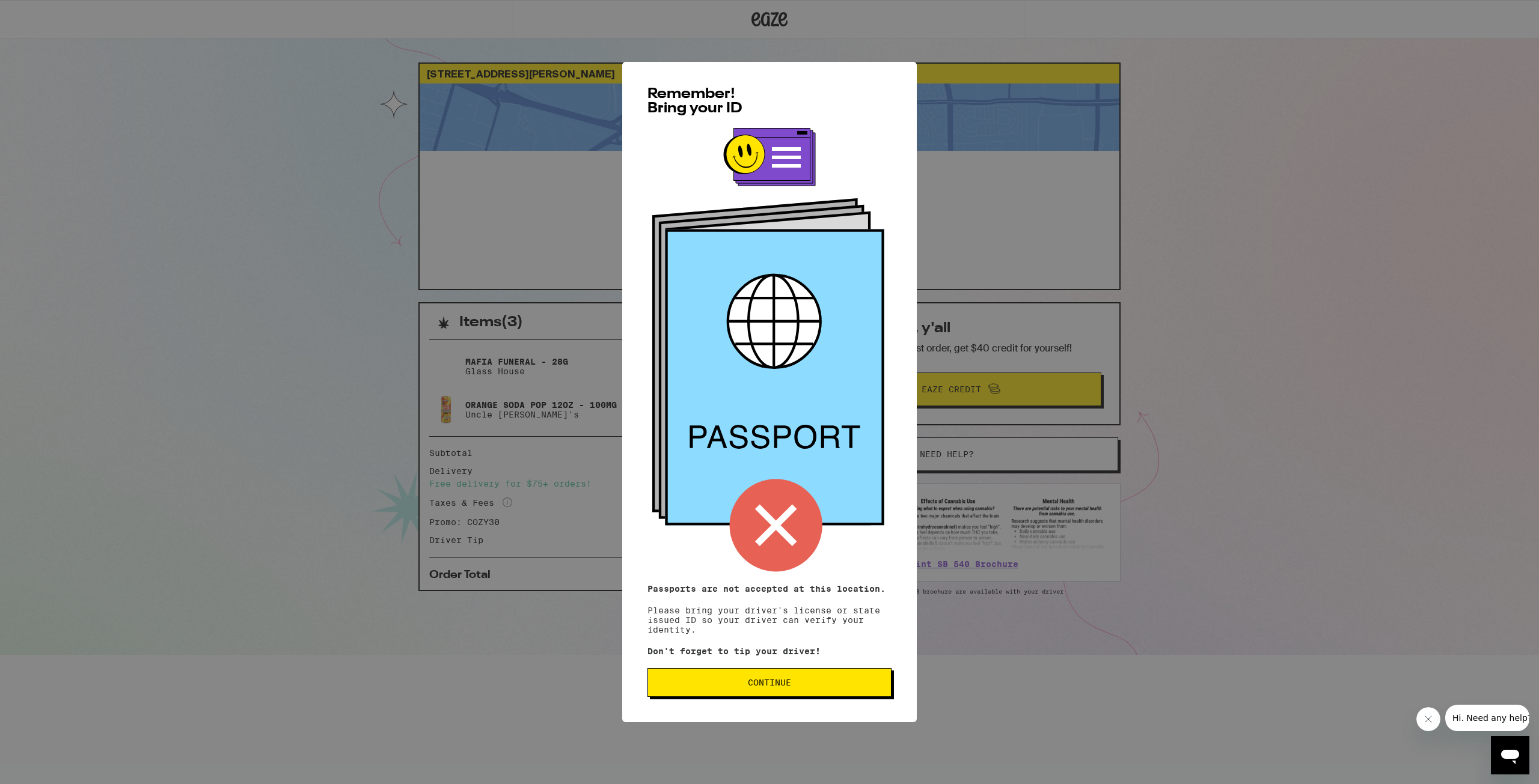
click at [806, 694] on button "Continue" at bounding box center [770, 682] width 244 height 29
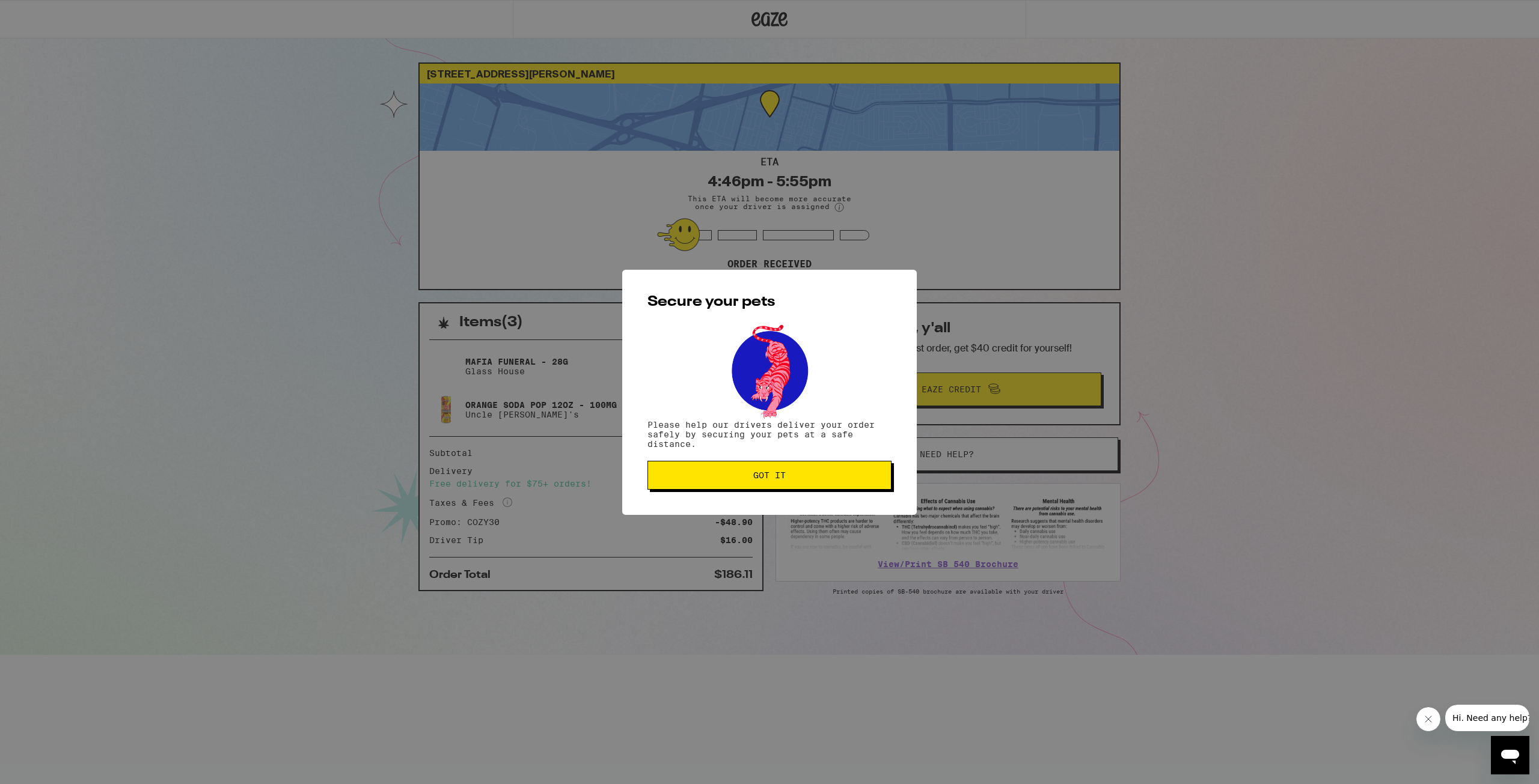
click at [777, 477] on span "Got it" at bounding box center [770, 475] width 32 height 8
